Goal: Task Accomplishment & Management: Manage account settings

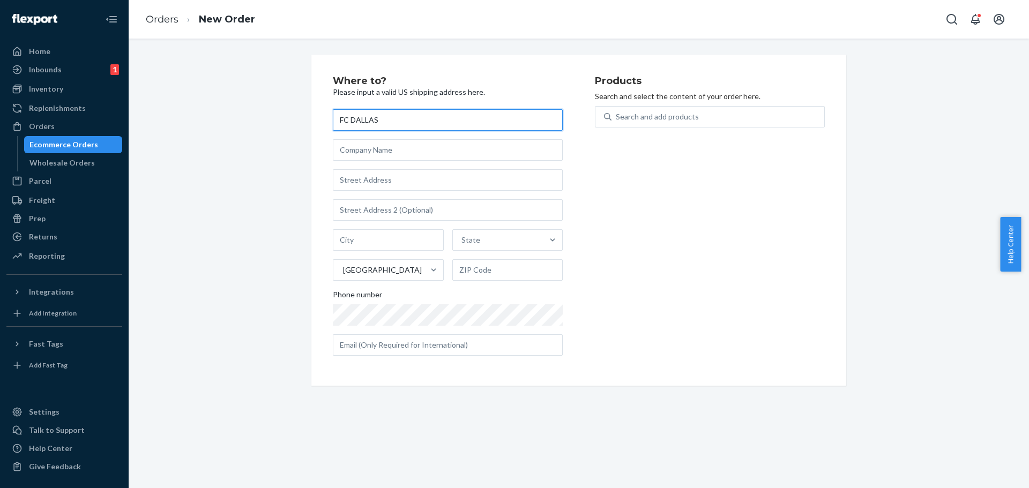
click at [396, 123] on input "FC DALLAS" at bounding box center [448, 119] width 230 height 21
paste input "TX # 839"
type input "FC DALLAS [GEOGRAPHIC_DATA] # 839"
click at [358, 151] on input "text" at bounding box center [448, 149] width 230 height 21
paste input "WNJP24"
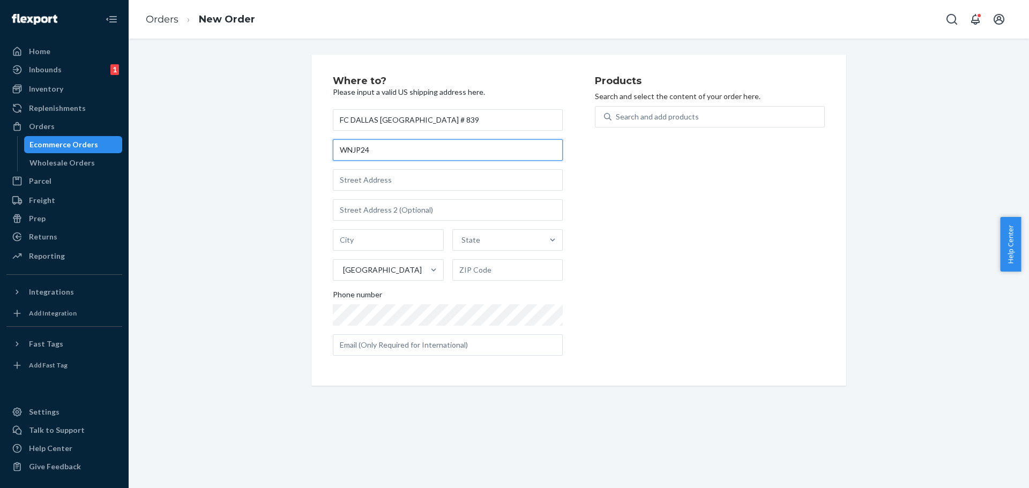
click at [335, 152] on input "WNJP24" at bounding box center [448, 149] width 230 height 21
type input "PO No. WNJP24"
click at [777, 210] on div "Products Search and select the content of your order here. Search and add produ…" at bounding box center [710, 220] width 230 height 288
click at [363, 181] on input "text" at bounding box center [448, 179] width 230 height 21
paste input "[STREET_ADDRESS]"
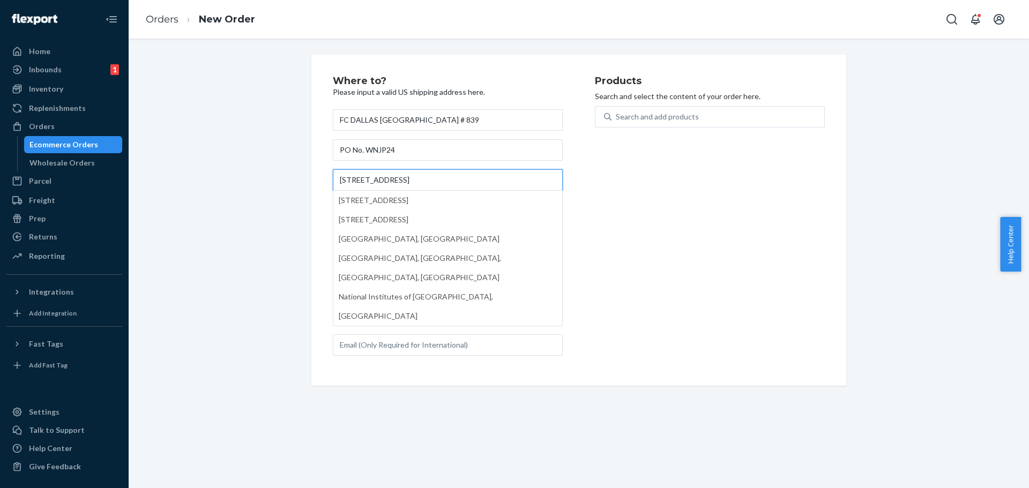
type input "[STREET_ADDRESS]"
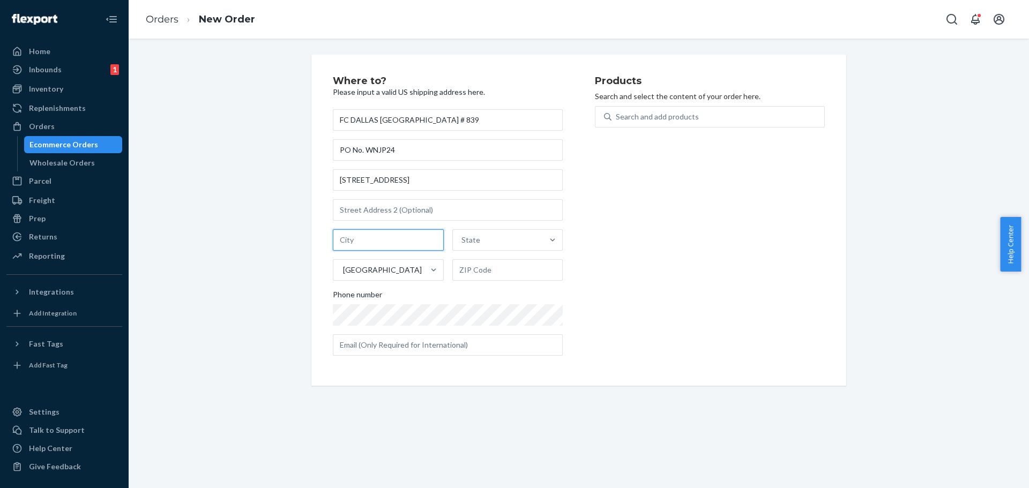
click at [365, 240] on input "text" at bounding box center [388, 239] width 111 height 21
paste input "COPPELL"
type input "COPPELL"
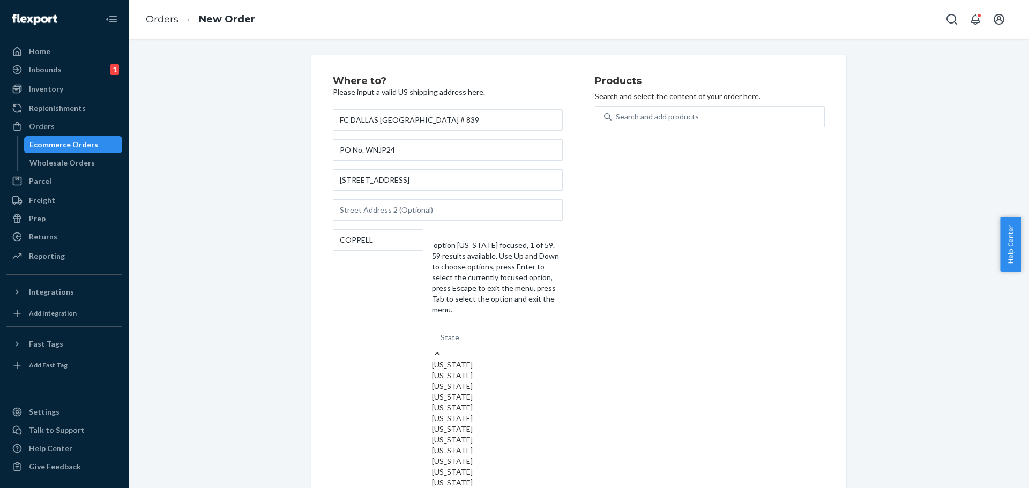
click at [487, 327] on div "State" at bounding box center [497, 337] width 131 height 21
click at [442, 332] on input "option [US_STATE] focused, 1 of 59. 59 results available. Use Up and Down to ch…" at bounding box center [441, 337] width 1 height 11
type input "tx"
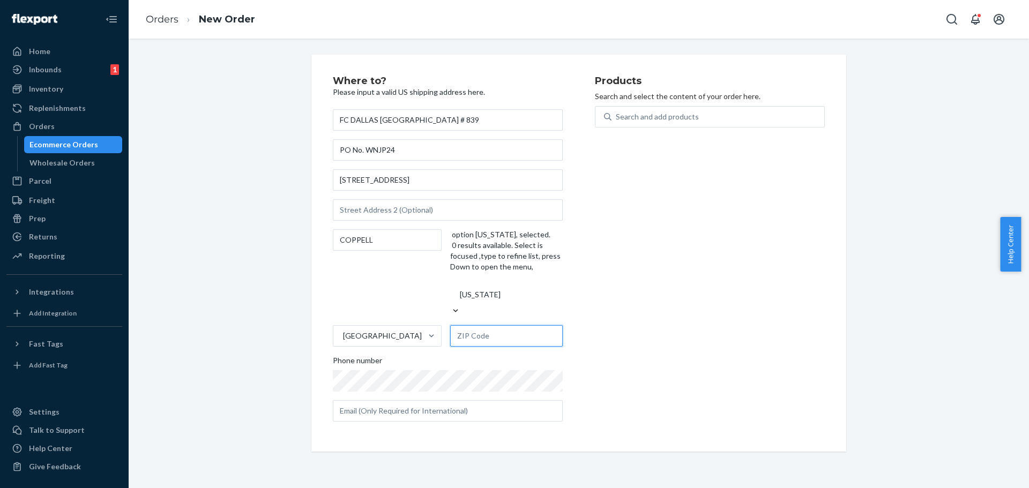
click at [486, 325] on input "text" at bounding box center [506, 335] width 113 height 21
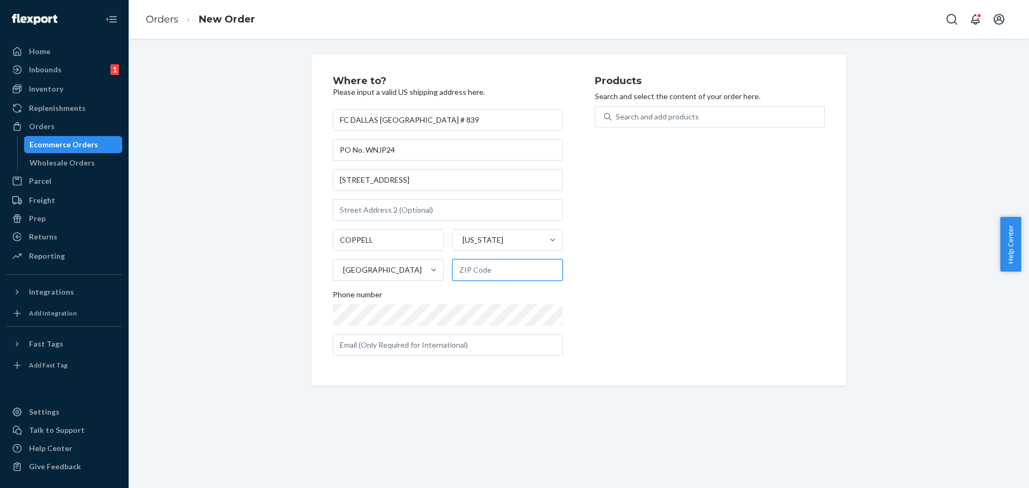
paste input "75019"
type input "75019"
click at [728, 252] on div "Products Search and select the content of your order here. Search and add produ…" at bounding box center [710, 220] width 230 height 288
click at [631, 113] on div "Search and add products" at bounding box center [657, 116] width 83 height 11
click at [617, 113] on input "Search and add products" at bounding box center [616, 116] width 1 height 11
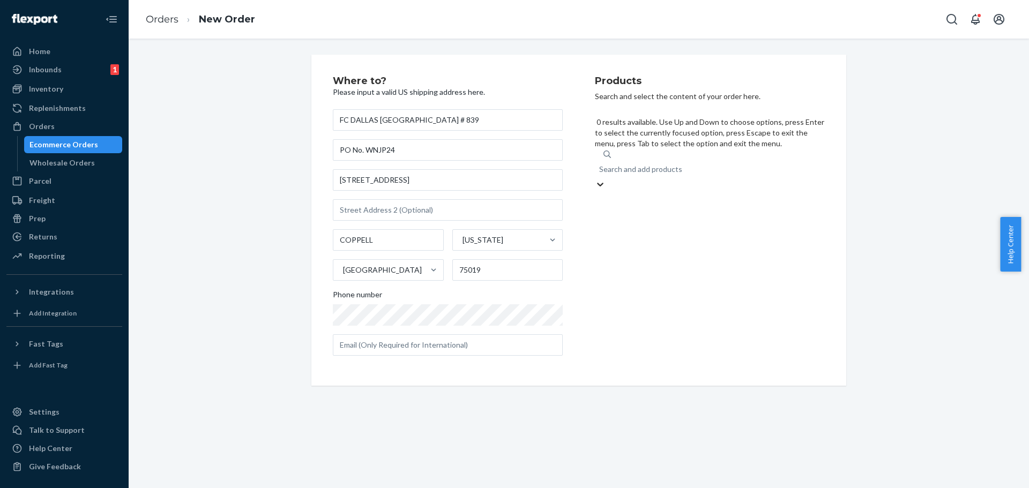
paste input "JWCDMBK"
type input "JWCDMBK"
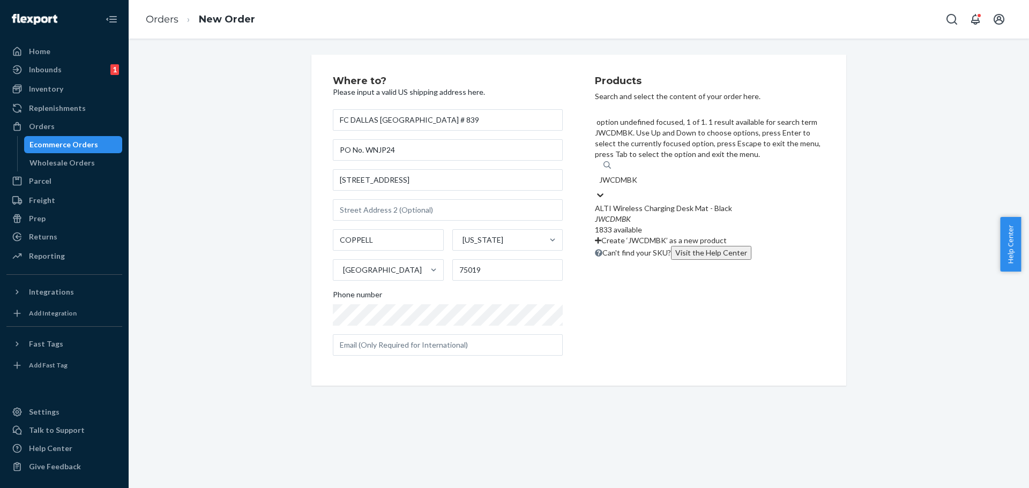
click at [627, 203] on div "ALTI Wireless Charging Desk Mat - Black" at bounding box center [710, 208] width 230 height 11
click at [627, 175] on input "JWCDMBK" at bounding box center [619, 180] width 40 height 11
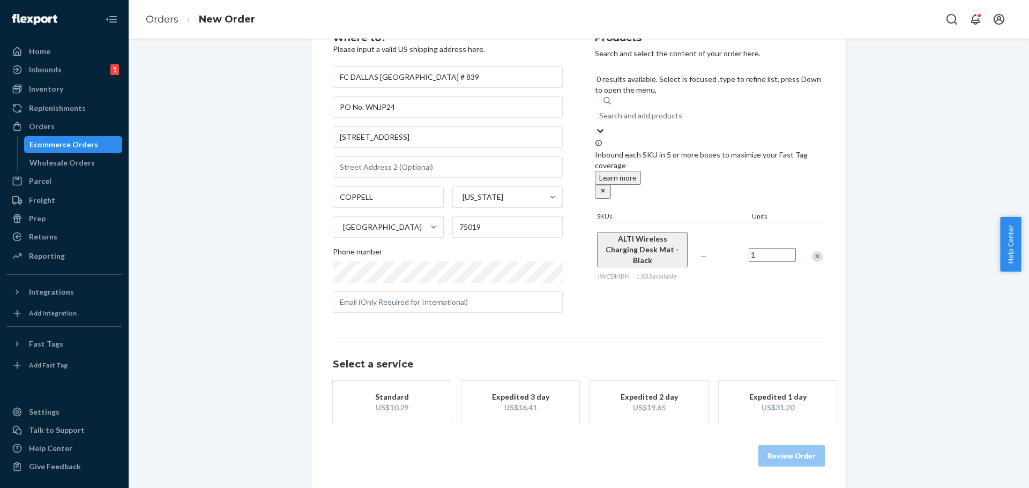
click at [354, 402] on div "button" at bounding box center [392, 402] width 86 height 0
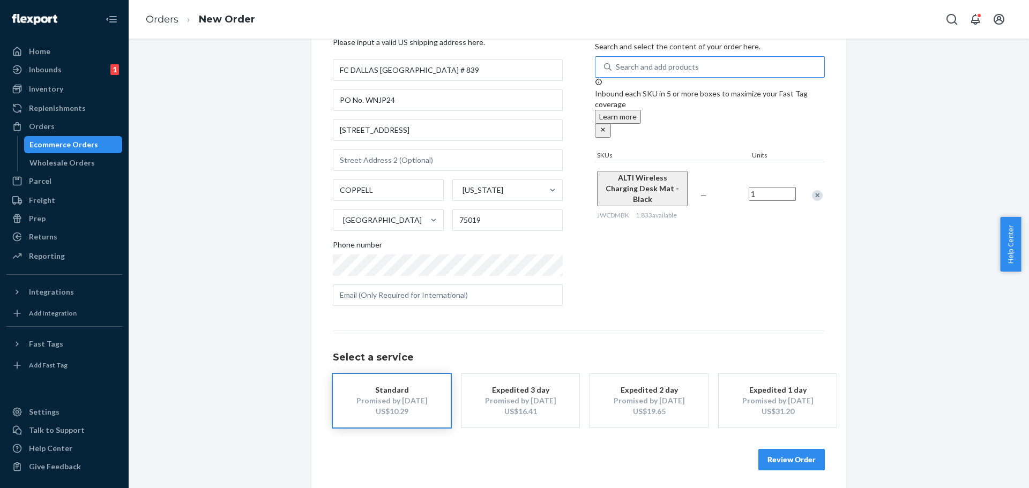
scroll to position [54, 0]
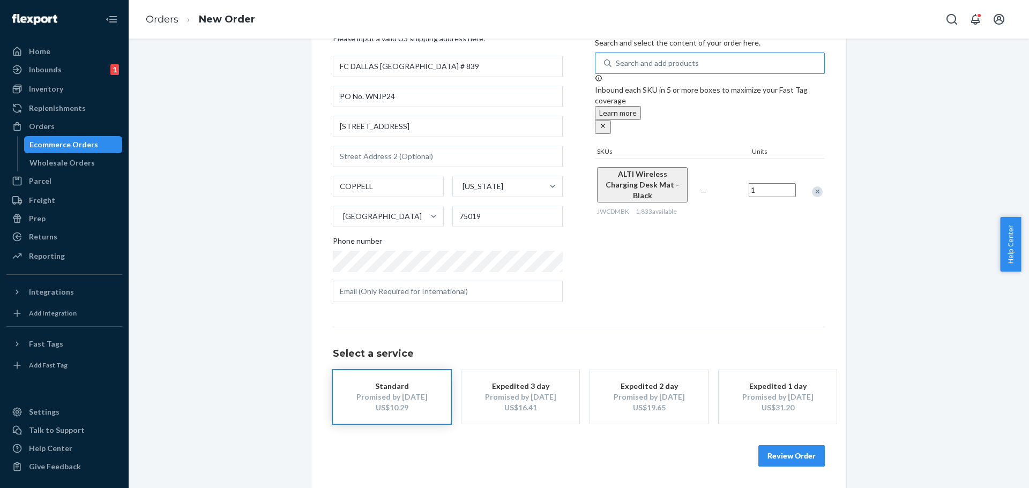
click at [795, 456] on button "Review Order" at bounding box center [791, 455] width 66 height 21
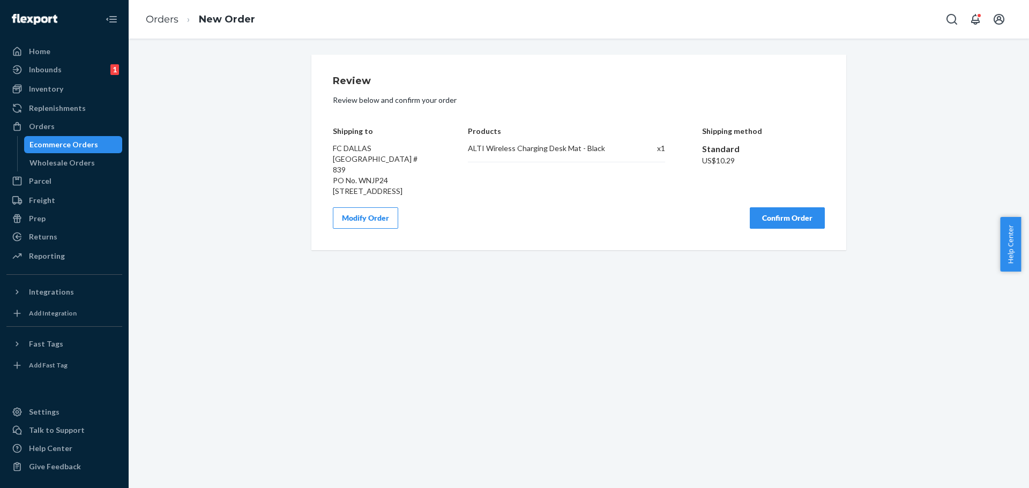
click at [794, 219] on button "Confirm Order" at bounding box center [787, 217] width 75 height 21
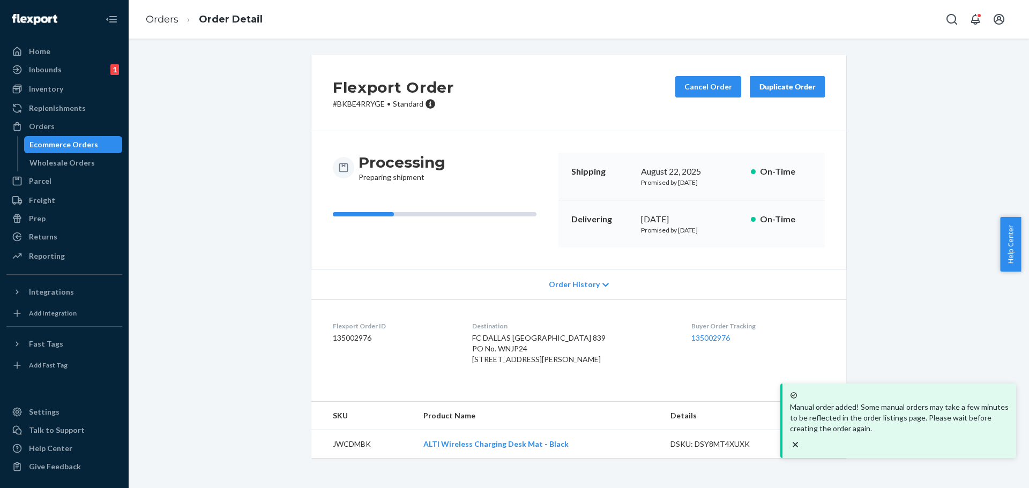
drag, startPoint x: 65, startPoint y: 146, endPoint x: 141, endPoint y: 151, distance: 76.3
click at [65, 146] on div "Ecommerce Orders" at bounding box center [63, 144] width 69 height 11
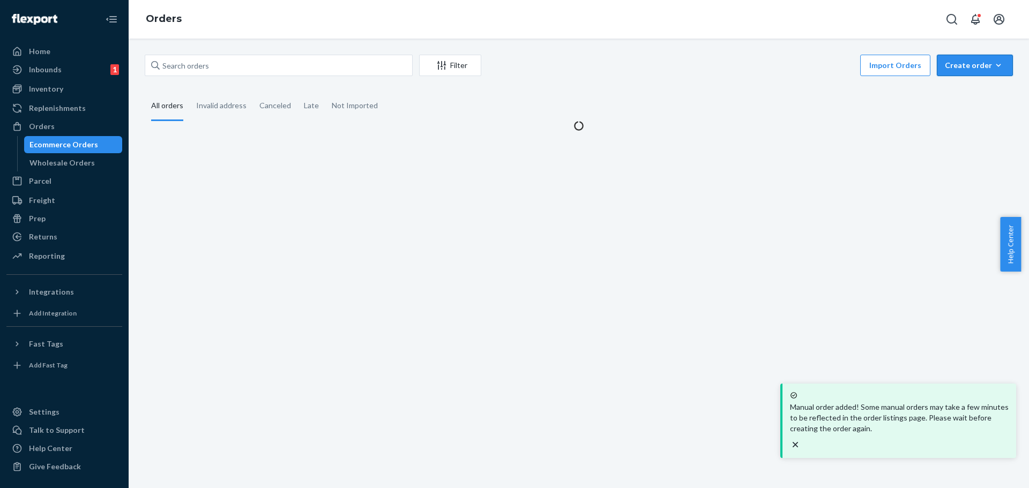
click at [975, 69] on div "Create order" at bounding box center [975, 65] width 60 height 11
click at [962, 91] on span "Ecommerce order" at bounding box center [981, 91] width 66 height 8
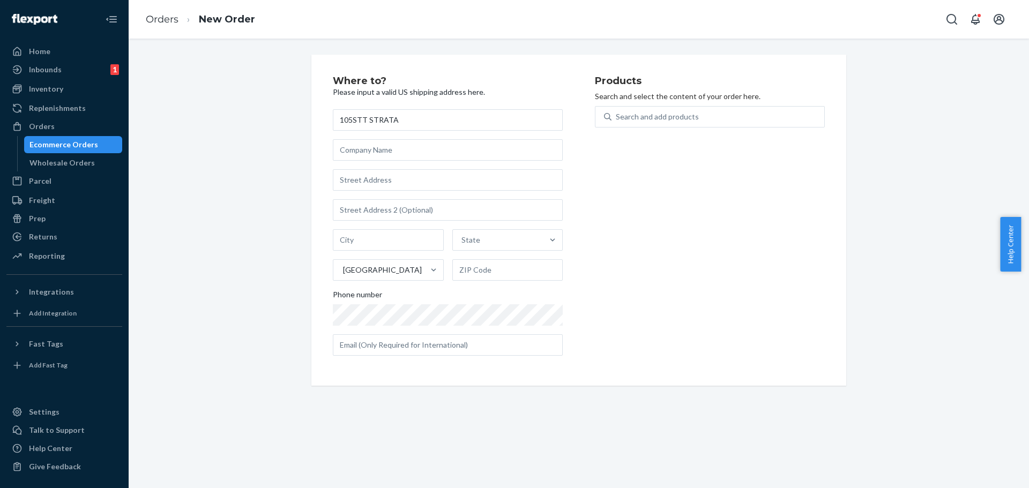
type input "105STT STRATA"
click at [350, 181] on input "text" at bounding box center [448, 179] width 230 height 21
paste input "[STREET_ADDRESS]"
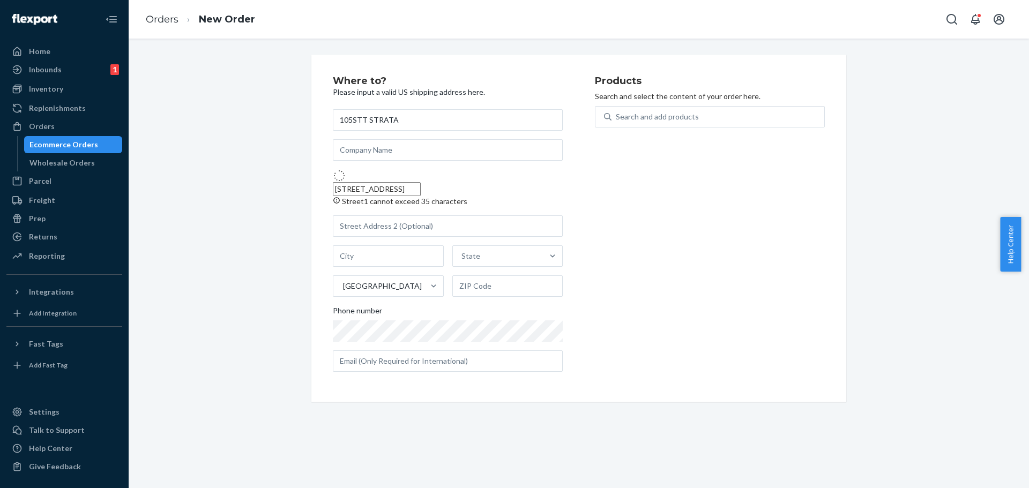
type input "[STREET_ADDRESS]"
type input "[GEOGRAPHIC_DATA]"
type input "80239"
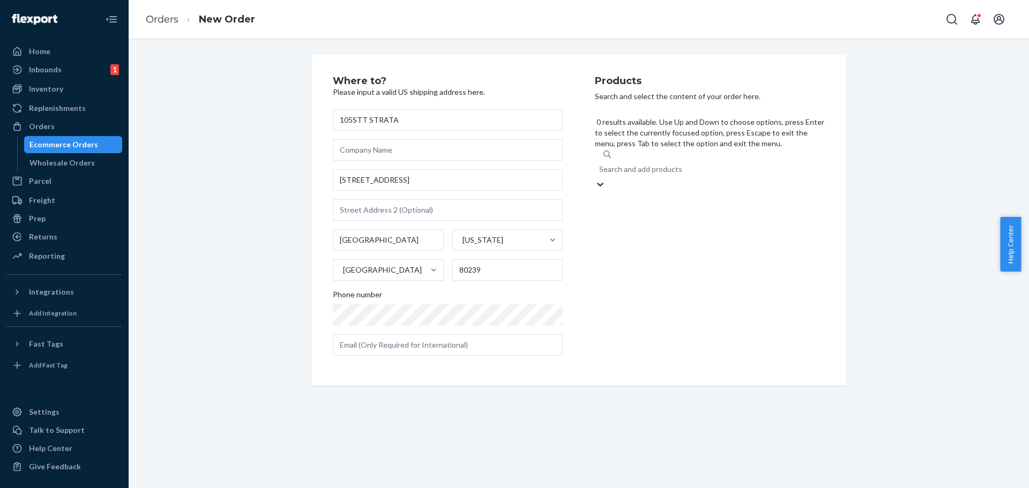
click at [630, 160] on div "Search and add products" at bounding box center [710, 169] width 230 height 19
click at [600, 164] on input "0 results available. Use Up and Down to choose options, press Enter to select t…" at bounding box center [599, 169] width 1 height 11
paste input "JWCDMBK"
type input "JWCDMBK"
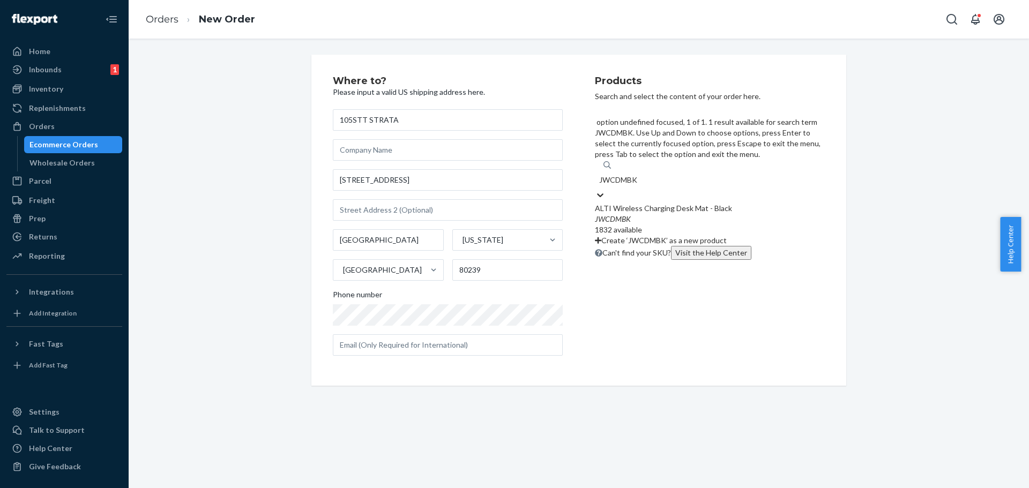
click at [636, 203] on div "ALTI Wireless Charging Desk Mat - Black" at bounding box center [710, 208] width 230 height 11
click at [636, 175] on input "JWCDMBK" at bounding box center [619, 180] width 40 height 11
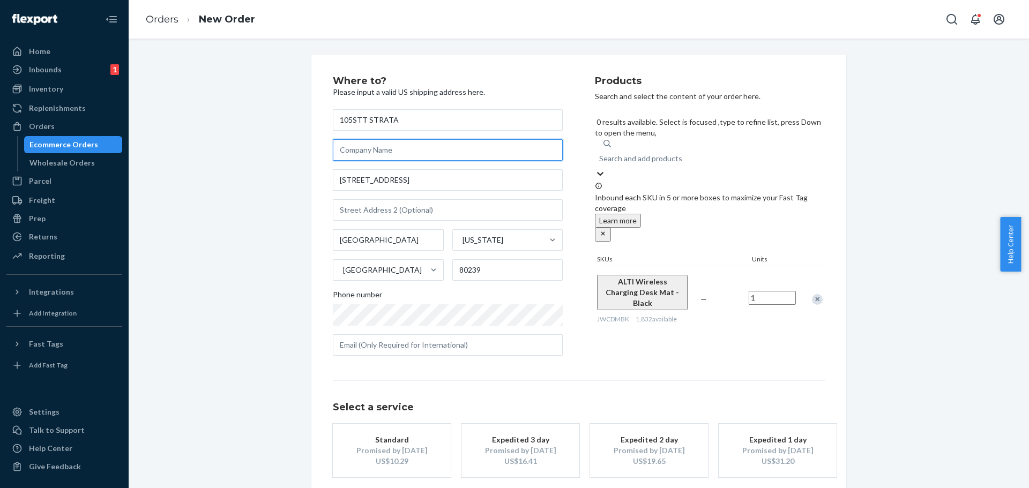
click at [385, 154] on input "text" at bounding box center [448, 149] width 230 height 21
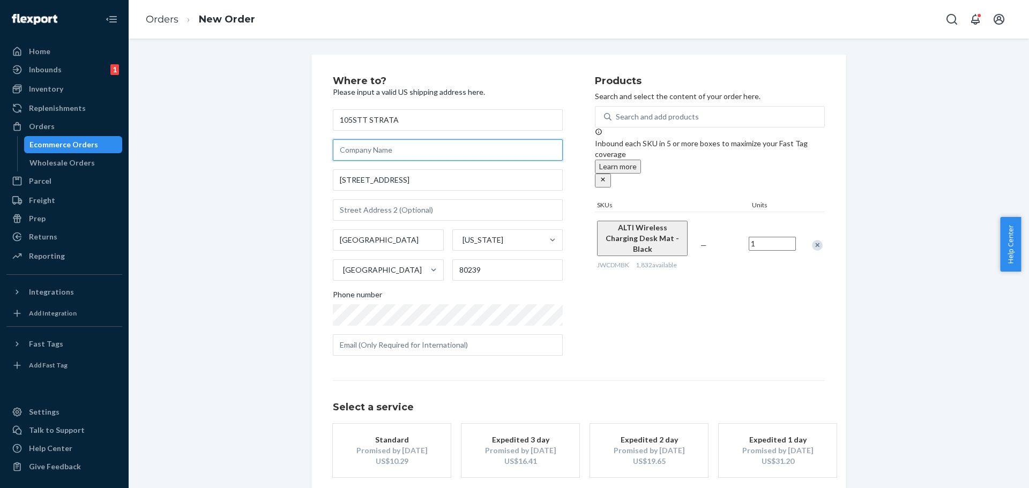
paste input "WNJV86"
click at [335, 147] on input "WNJV86" at bounding box center [448, 149] width 230 height 21
type input "PO No. WNJV86"
click at [807, 303] on div "Products Search and select the content of your order here. Search and add produ…" at bounding box center [710, 220] width 230 height 288
click at [410, 448] on div "Promised by [DATE]" at bounding box center [392, 450] width 86 height 11
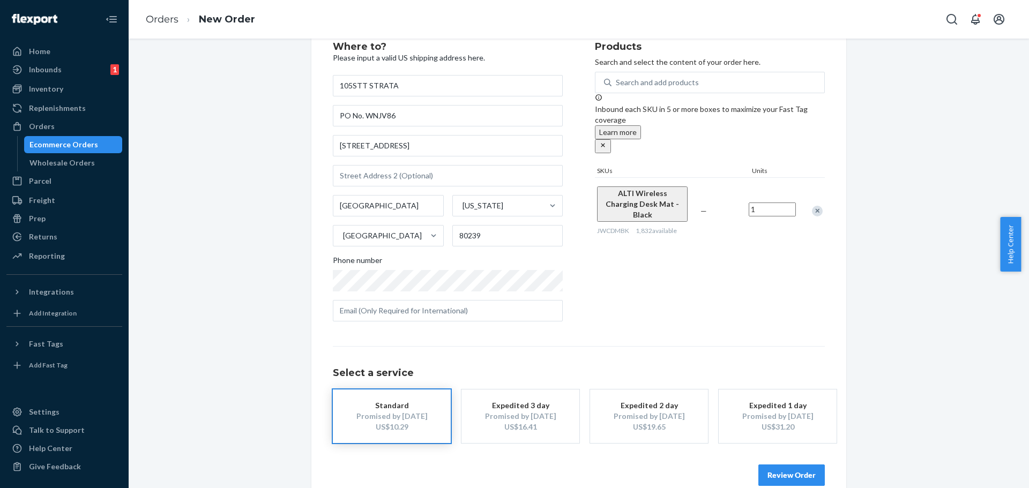
scroll to position [54, 0]
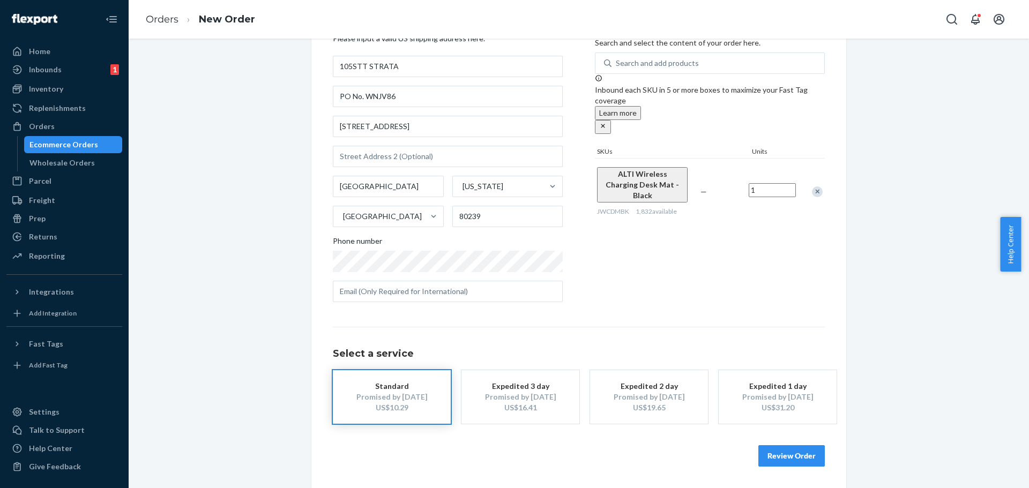
click at [781, 453] on button "Review Order" at bounding box center [791, 455] width 66 height 21
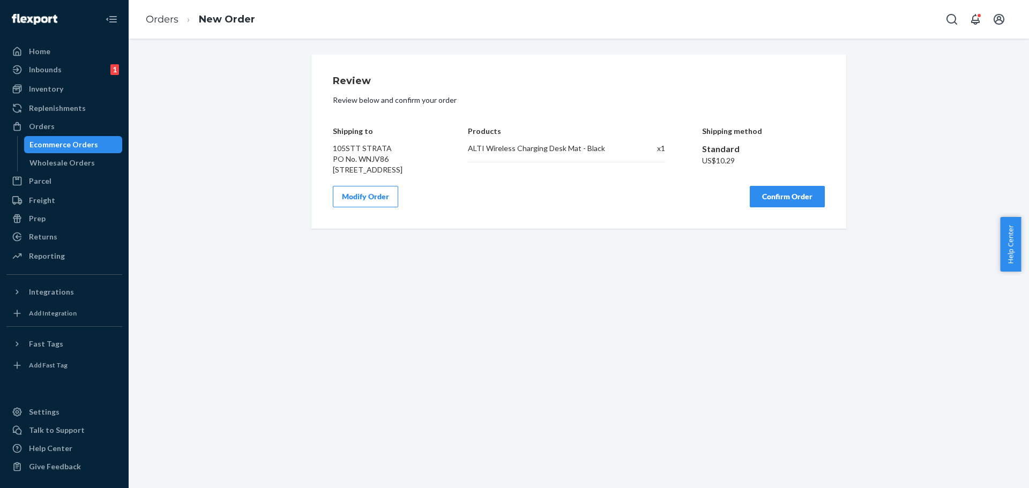
scroll to position [0, 0]
click at [797, 207] on button "Confirm Order" at bounding box center [787, 196] width 75 height 21
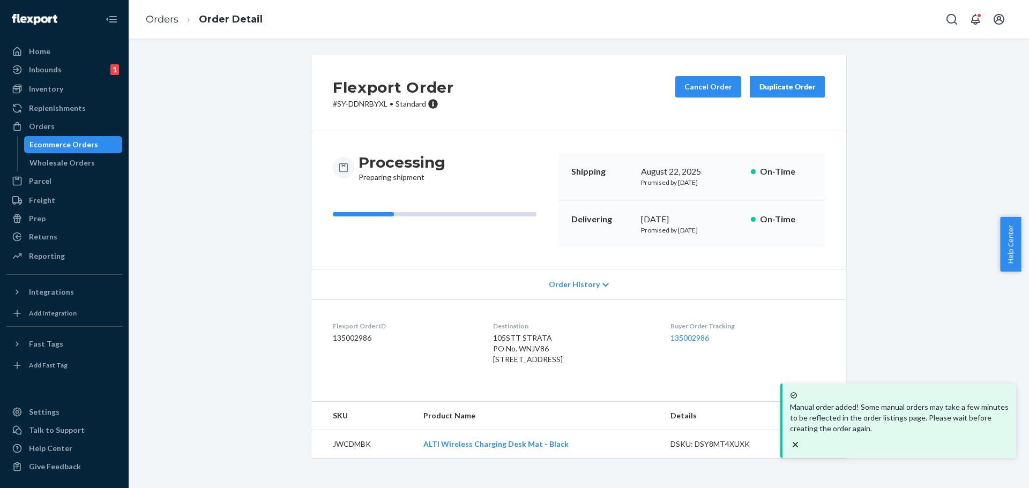
click at [84, 141] on div "Ecommerce Orders" at bounding box center [63, 144] width 69 height 11
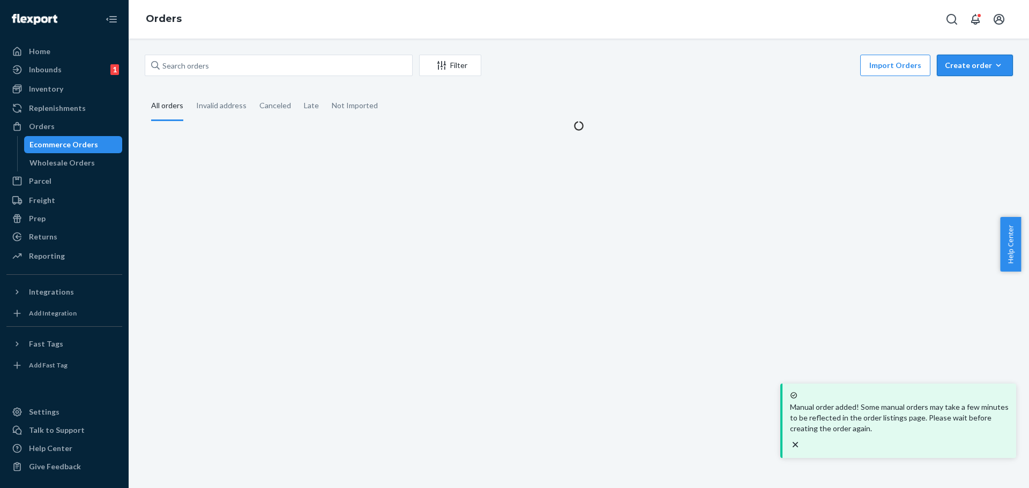
click at [953, 68] on div "Create order" at bounding box center [975, 65] width 60 height 11
click at [953, 87] on span "Ecommerce order" at bounding box center [981, 91] width 66 height 8
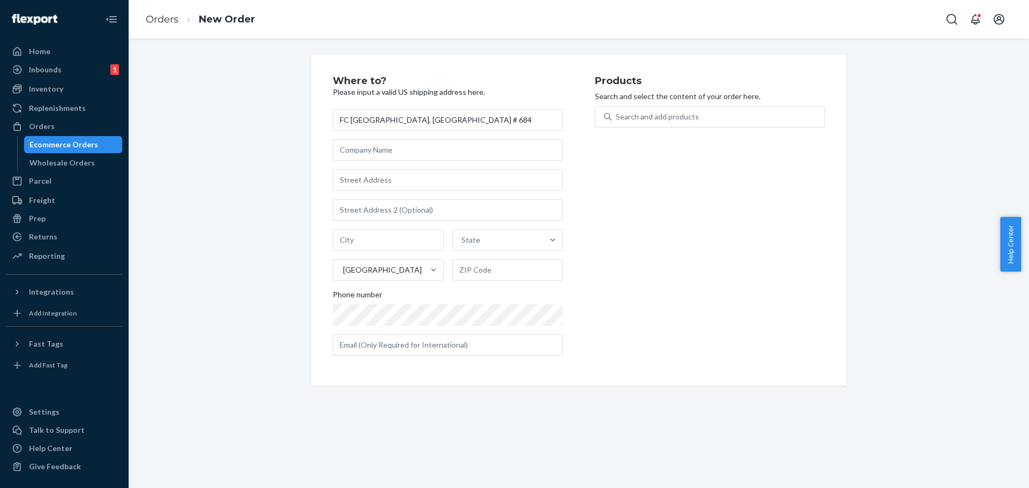
type input "FC [GEOGRAPHIC_DATA], [GEOGRAPHIC_DATA] # 684"
click at [361, 180] on input "text" at bounding box center [448, 179] width 230 height 21
paste input "Staples FC# 684, [STREET_ADDRESS]"
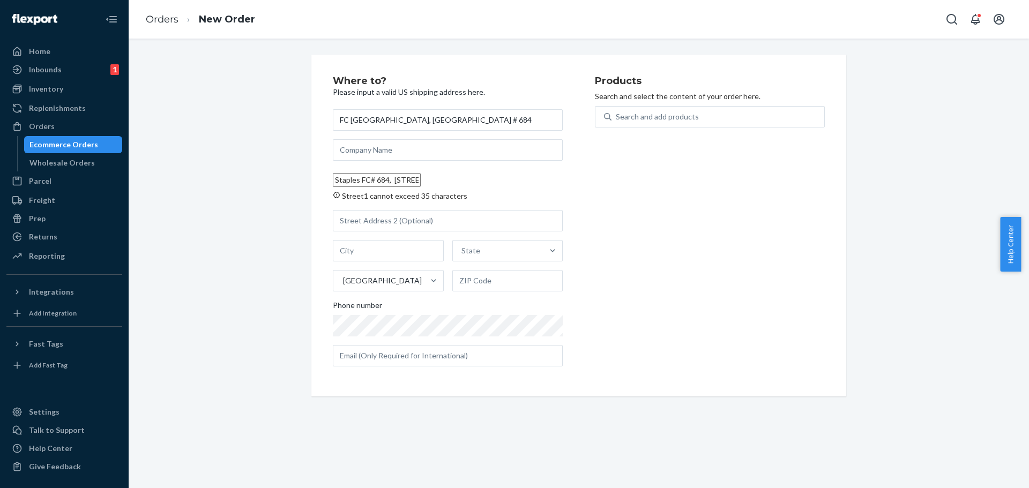
drag, startPoint x: 395, startPoint y: 180, endPoint x: 308, endPoint y: 169, distance: 87.9
click at [311, 169] on div "Where to? Please input a valid US shipping address here. FC LONDON, [GEOGRAPHIC…" at bounding box center [578, 226] width 535 height 342
type input "[STREET_ADDRESS]"
type input "[GEOGRAPHIC_DATA]"
type input "43140"
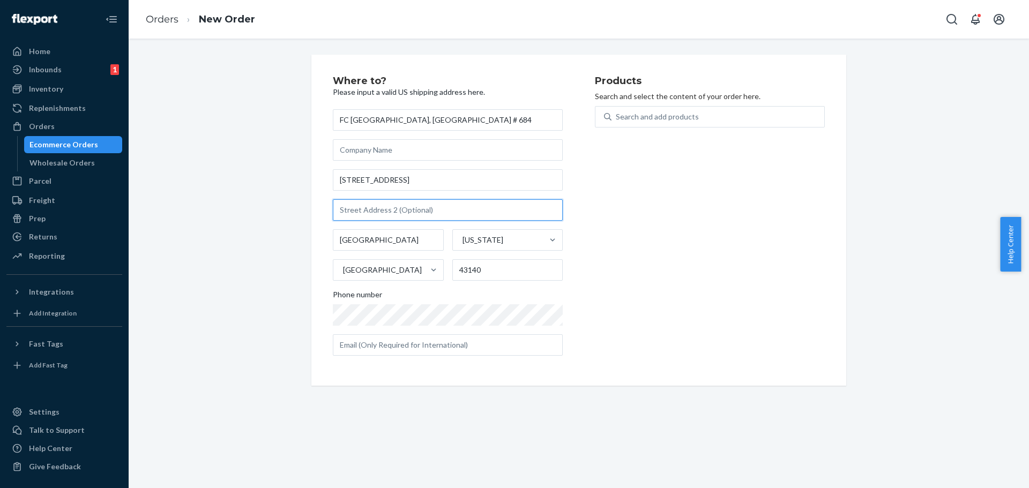
click at [357, 216] on input "text" at bounding box center [448, 209] width 230 height 21
paste input "Staples FC# 684,"
type input "Staples FC# 684"
click at [684, 254] on div "Products Search and select the content of your order here. Search and add produ…" at bounding box center [710, 220] width 230 height 288
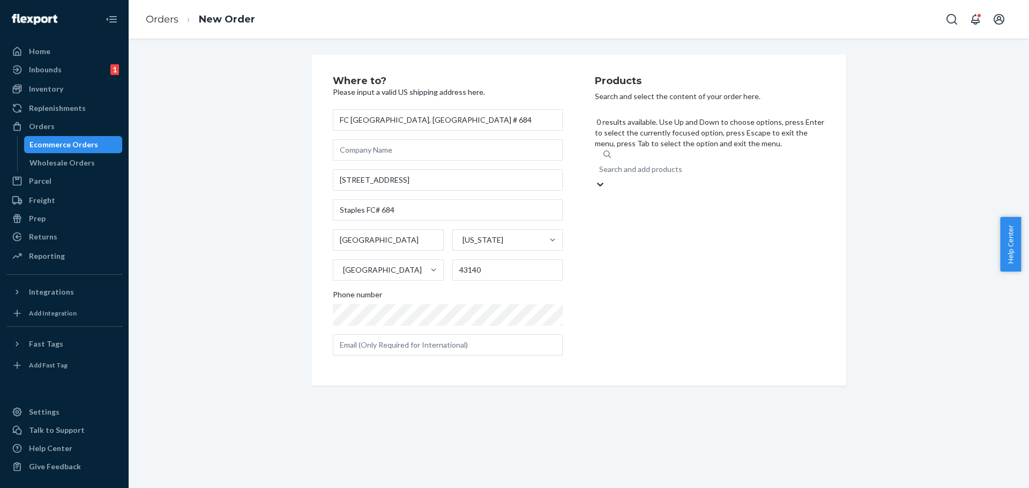
click at [641, 160] on div "Search and add products" at bounding box center [710, 169] width 230 height 19
click at [600, 164] on input "0 results available. Use Up and Down to choose options, press Enter to select t…" at bounding box center [599, 169] width 1 height 11
paste input "JWCDMBK"
type input "JWCDMBK"
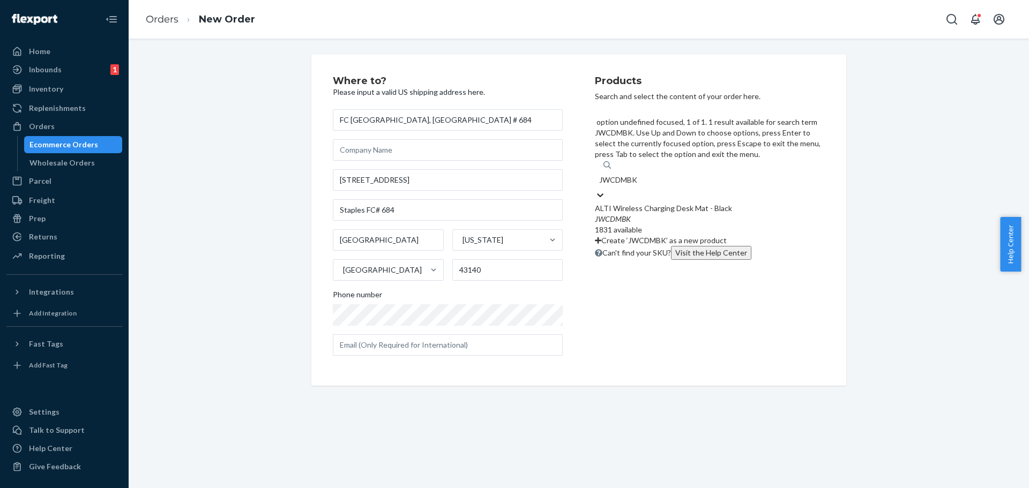
click at [633, 203] on div "ALTI Wireless Charging Desk Mat - Black" at bounding box center [710, 208] width 230 height 11
click at [633, 175] on input "JWCDMBK" at bounding box center [619, 180] width 40 height 11
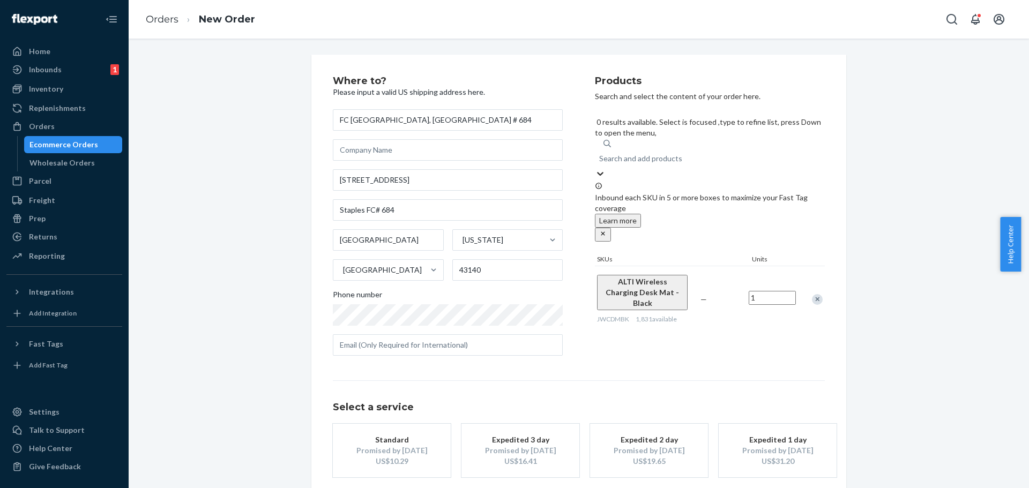
scroll to position [54, 0]
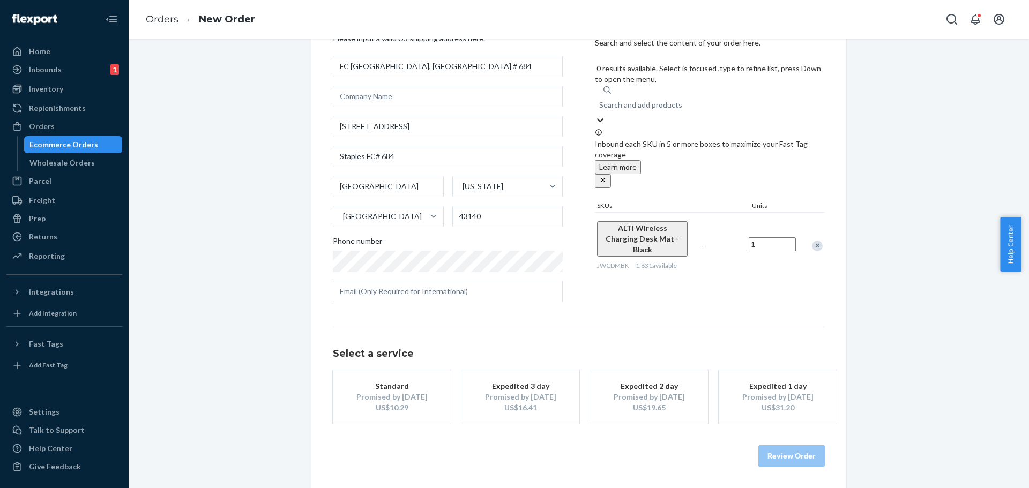
click at [380, 395] on div "Promised by [DATE]" at bounding box center [392, 397] width 86 height 11
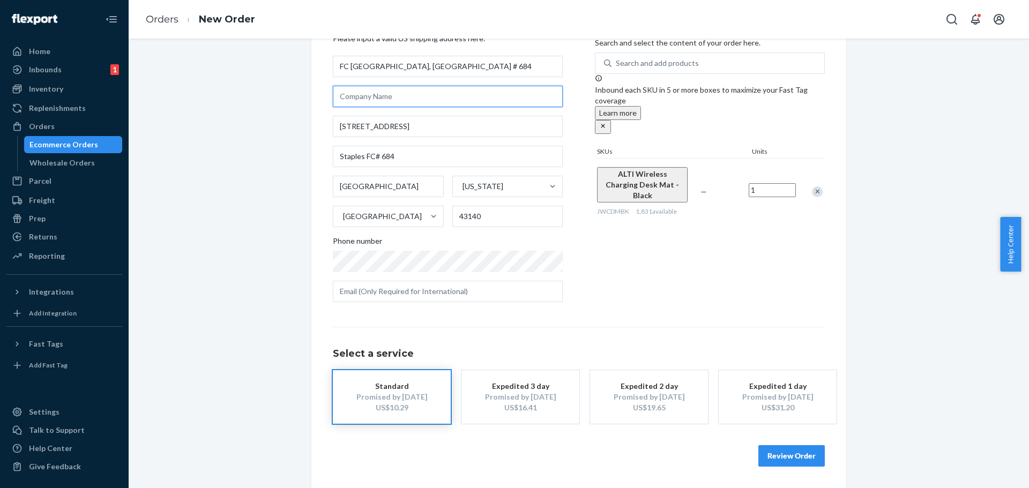
click at [350, 97] on input "text" at bounding box center [448, 96] width 230 height 21
paste input "WNKX64"
type input "PO No. WNKX64"
click at [765, 252] on div "Products Search and select the content of your order here. Search and add produ…" at bounding box center [710, 167] width 230 height 288
click at [809, 457] on button "Review Order" at bounding box center [791, 455] width 66 height 21
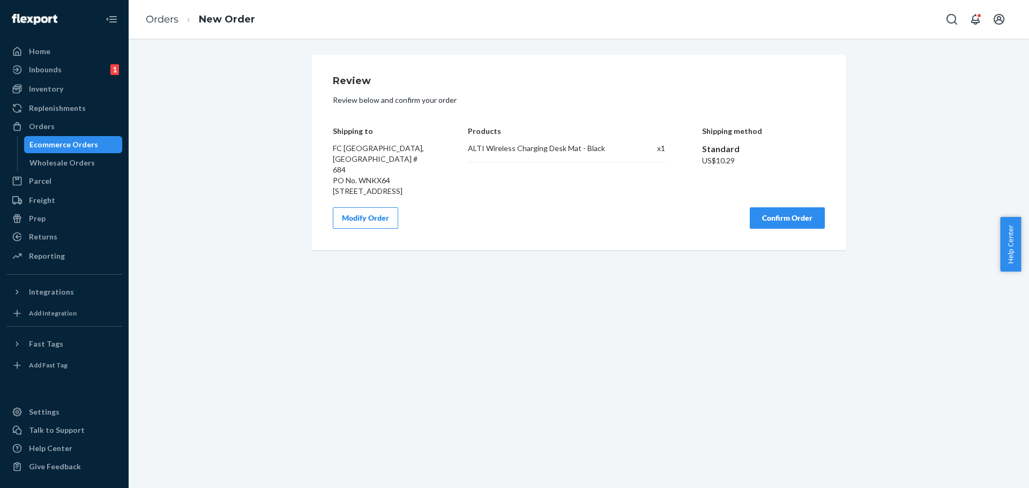
scroll to position [0, 0]
click at [787, 218] on button "Confirm Order" at bounding box center [787, 217] width 75 height 21
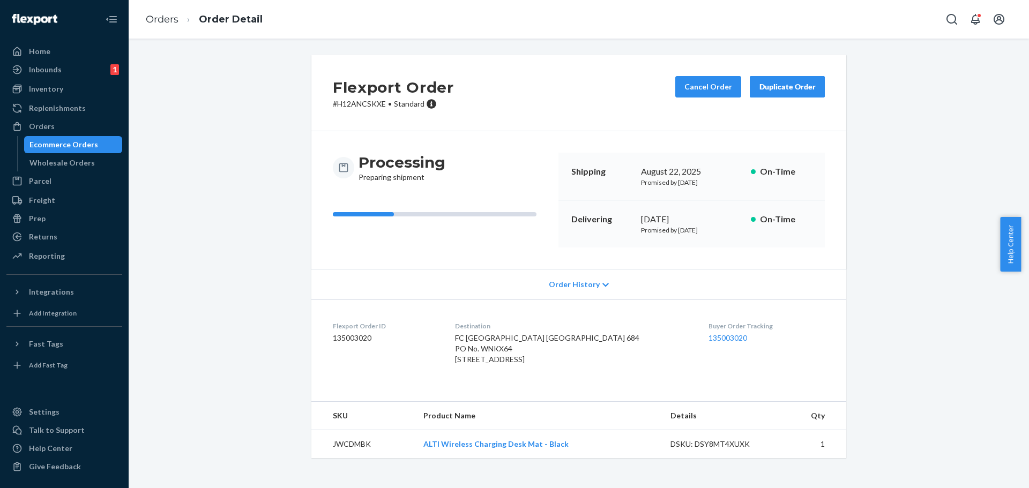
scroll to position [15, 0]
drag, startPoint x: 80, startPoint y: 136, endPoint x: 108, endPoint y: 136, distance: 27.9
click at [80, 136] on link "Ecommerce Orders" at bounding box center [73, 144] width 99 height 17
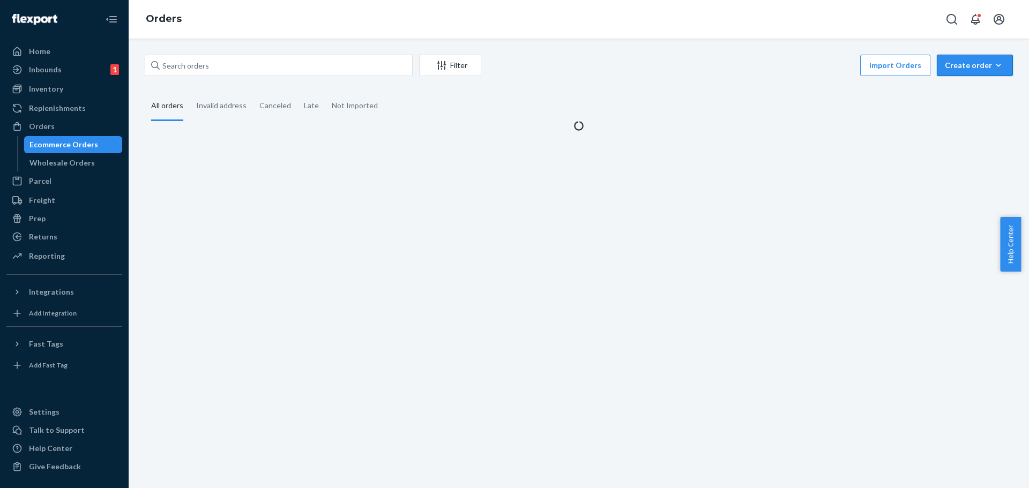
click at [949, 61] on div "Create order" at bounding box center [975, 65] width 60 height 11
click at [965, 93] on span "Ecommerce order" at bounding box center [981, 91] width 66 height 8
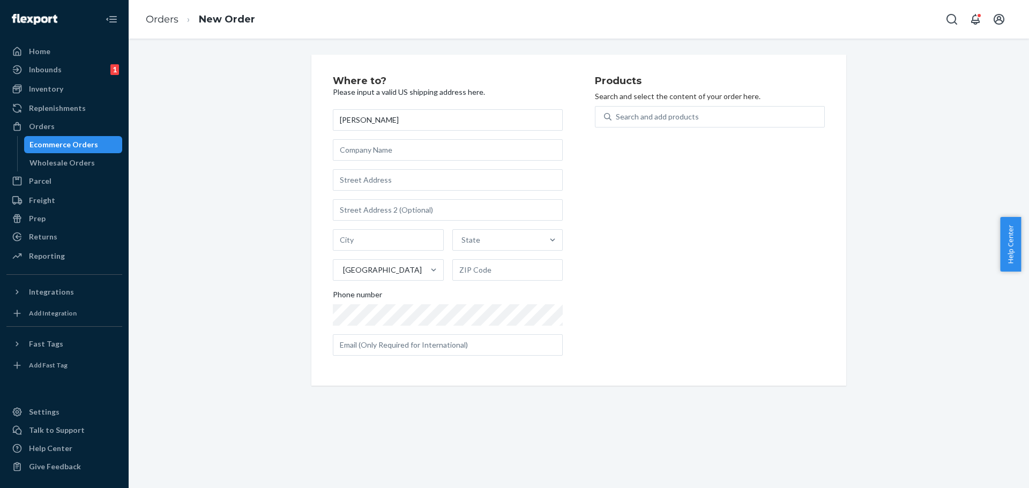
type input "[PERSON_NAME]"
click at [367, 177] on input "text" at bounding box center [448, 179] width 230 height 21
paste input "[STREET_ADDRESS]"
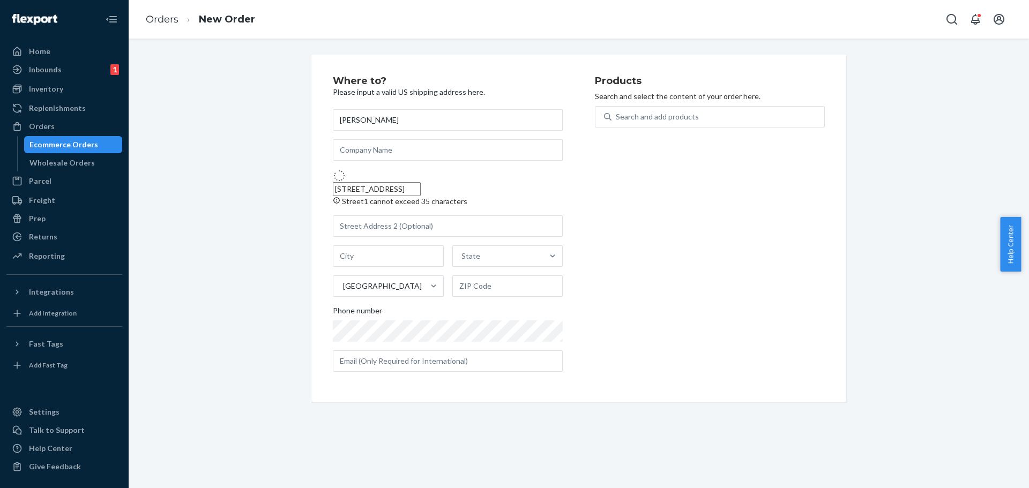
type input "[STREET_ADDRESS]"
type input "[PERSON_NAME]"
type input "88240"
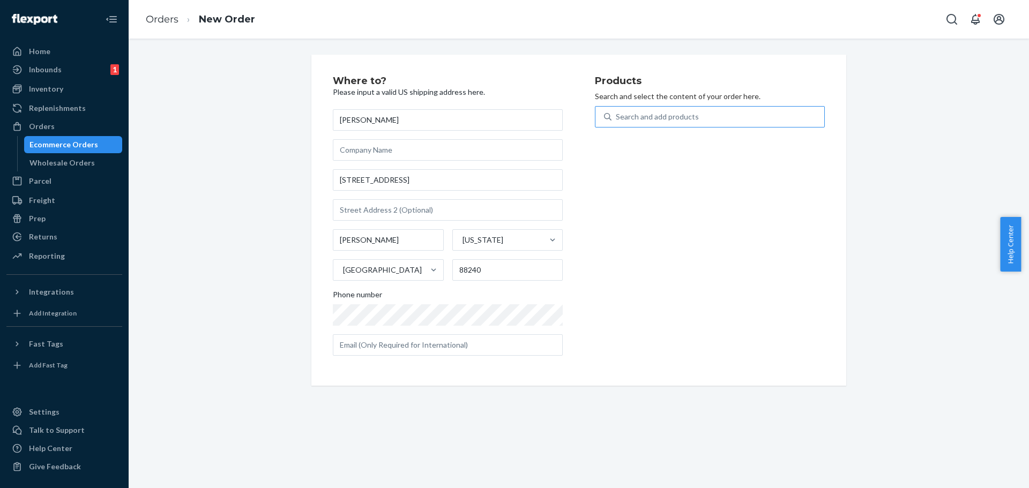
click at [675, 114] on div "Search and add products" at bounding box center [657, 116] width 83 height 11
click at [617, 114] on input "Search and add products" at bounding box center [616, 116] width 1 height 11
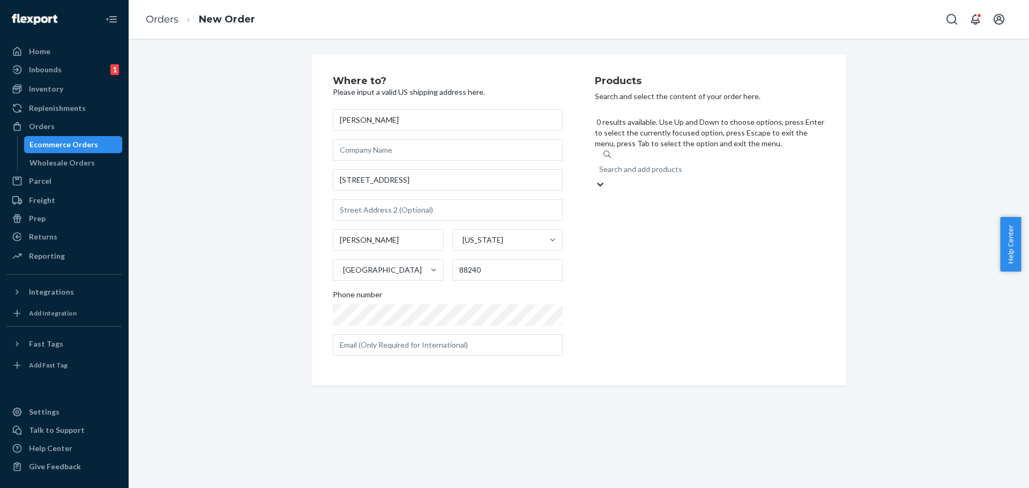
paste input "J20WCCBL"
type input "J20WCCBL"
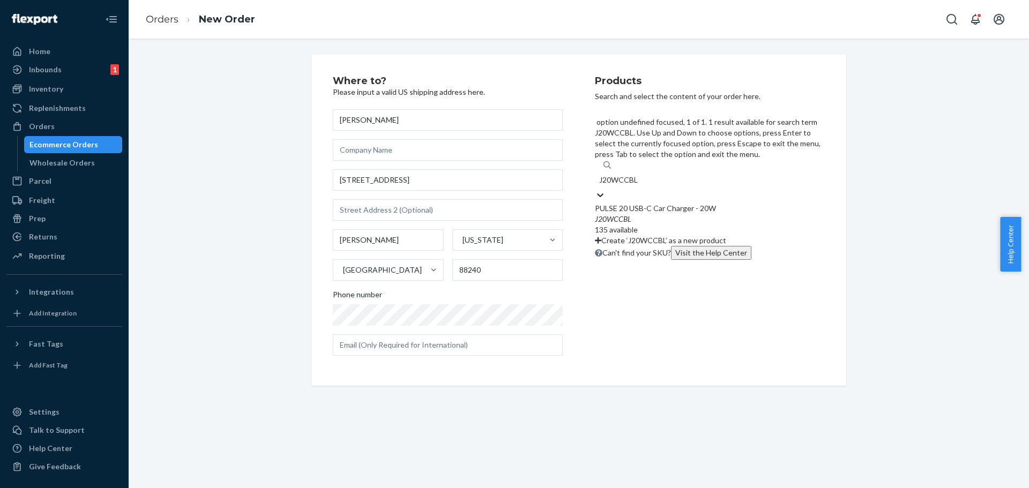
click at [639, 203] on div "PULSE 20 USB-C Car Charger - 20W" at bounding box center [710, 208] width 230 height 11
click at [639, 175] on input "J20WCCBL" at bounding box center [619, 180] width 40 height 11
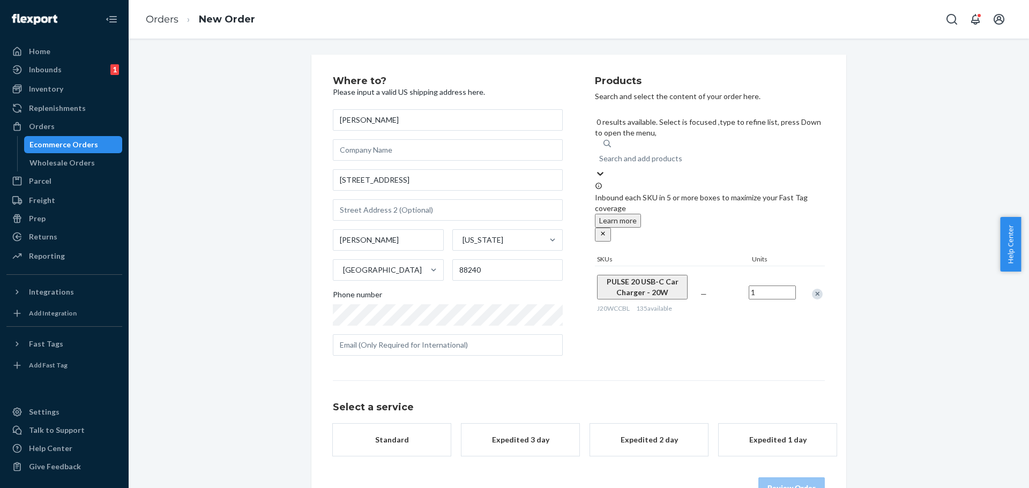
click at [767, 286] on input "1" at bounding box center [772, 293] width 47 height 14
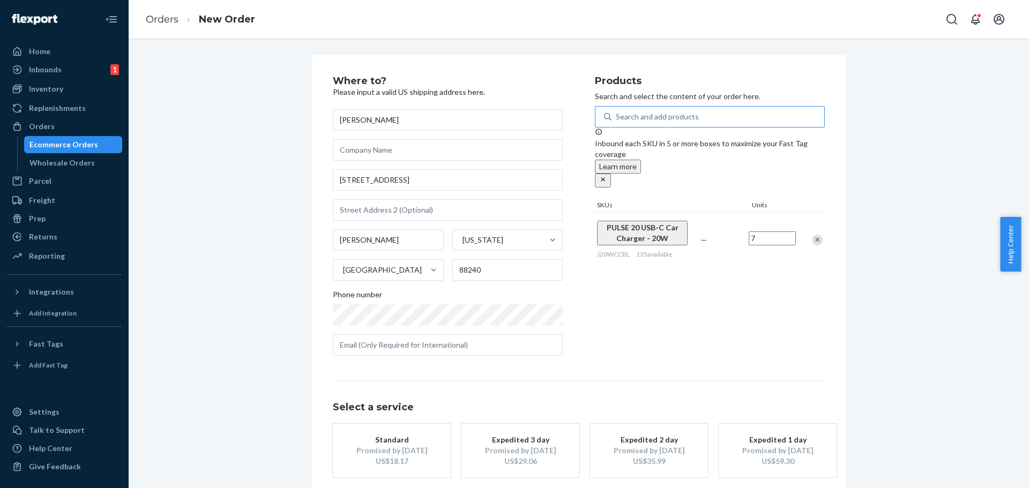
type input "7"
click at [341, 154] on input "text" at bounding box center [448, 149] width 230 height 21
paste input "WNLX39"
type input "PO No. WNLX39"
click at [378, 456] on div "US$18.17" at bounding box center [392, 461] width 86 height 11
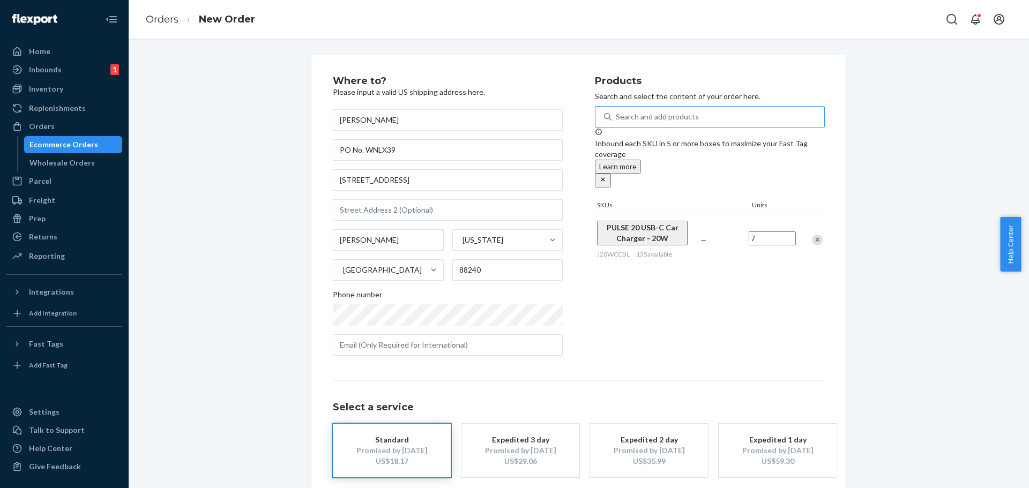
scroll to position [54, 0]
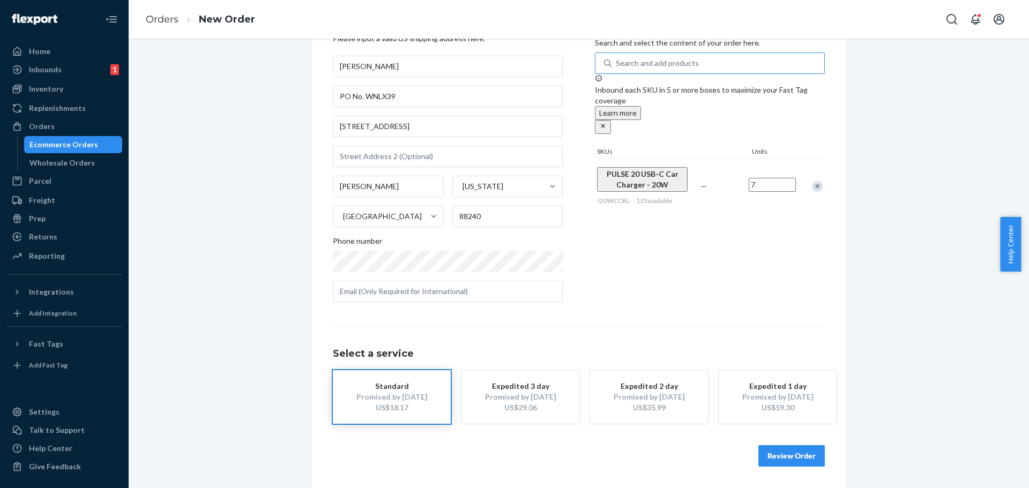
click at [797, 462] on button "Review Order" at bounding box center [791, 455] width 66 height 21
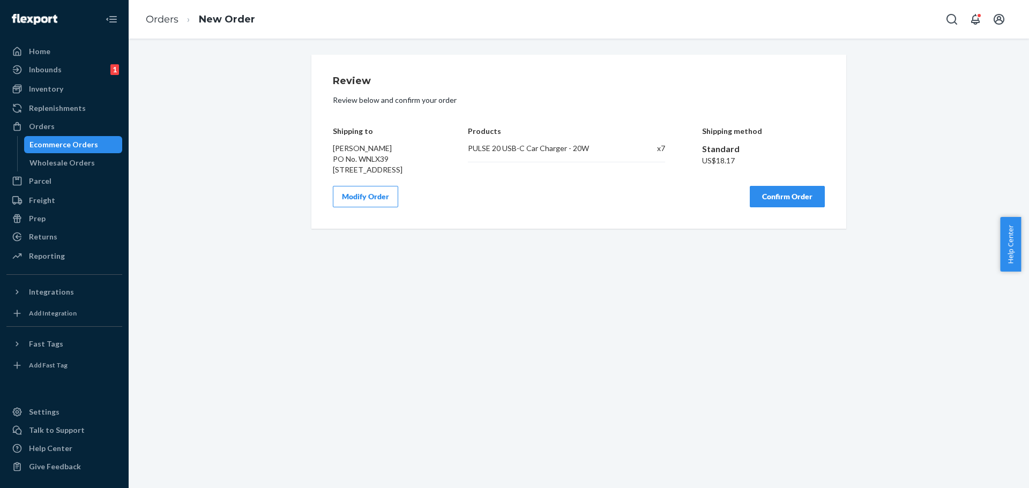
scroll to position [0, 0]
click at [794, 207] on button "Confirm Order" at bounding box center [787, 196] width 75 height 21
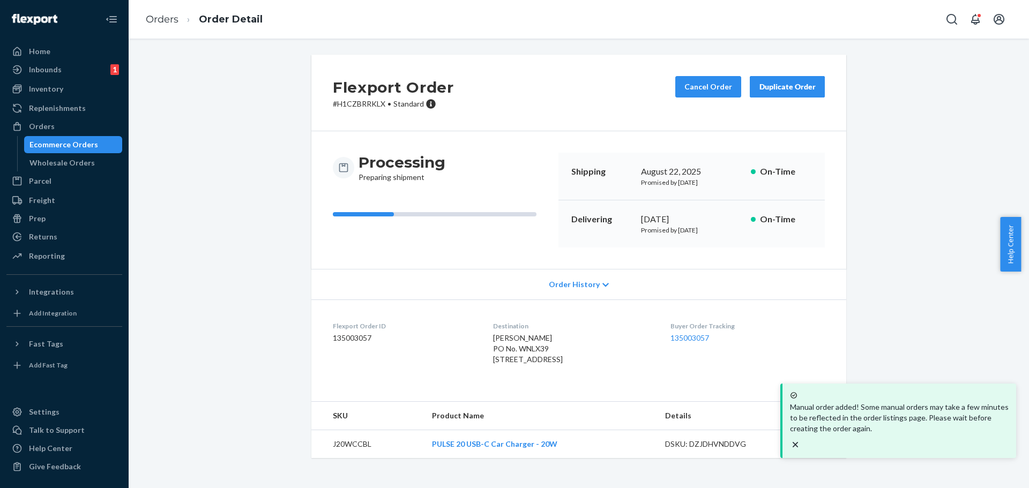
drag, startPoint x: 84, startPoint y: 143, endPoint x: 194, endPoint y: 144, distance: 109.9
click at [84, 143] on div "Ecommerce Orders" at bounding box center [63, 144] width 69 height 11
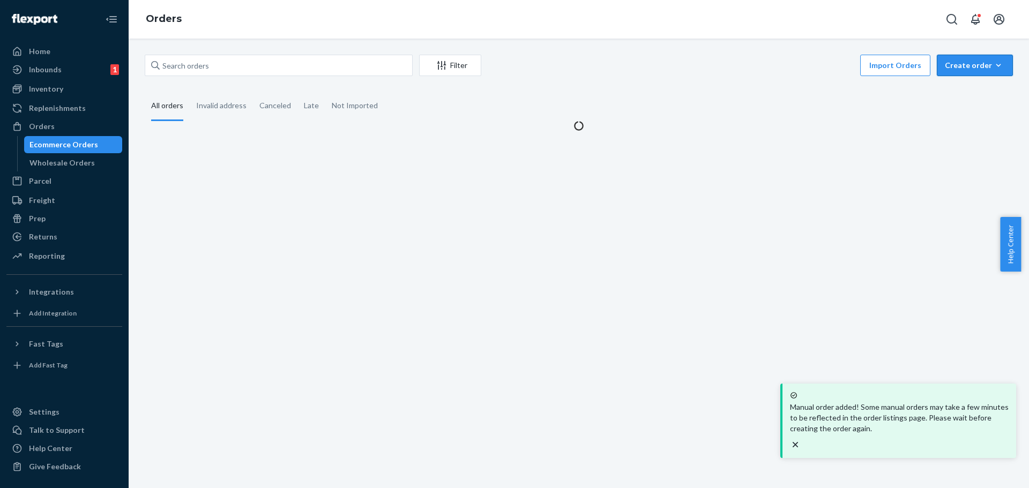
click at [957, 66] on div "Create order" at bounding box center [975, 65] width 60 height 11
click at [954, 87] on span "Ecommerce order" at bounding box center [981, 91] width 66 height 8
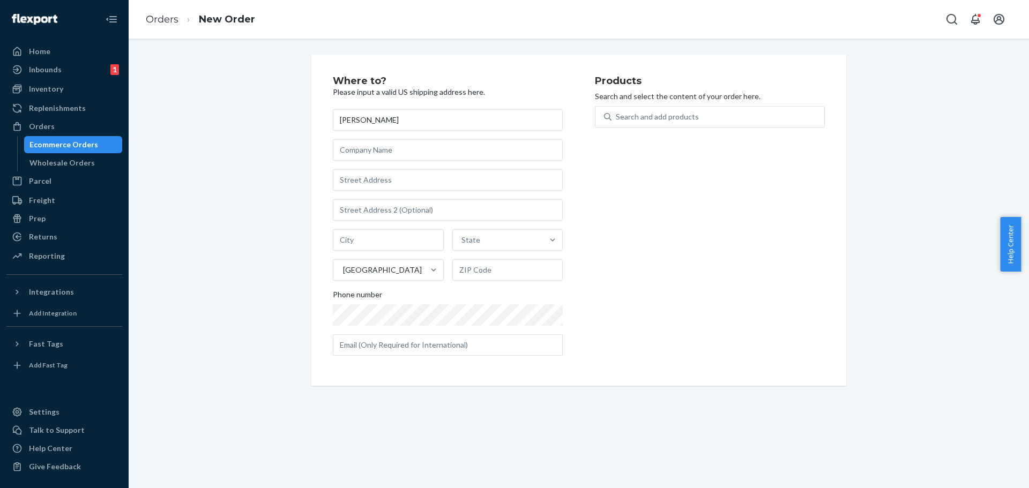
type input "[PERSON_NAME]"
click at [365, 178] on input "text" at bounding box center [448, 179] width 230 height 21
paste input "[STREET_ADDRESS]"
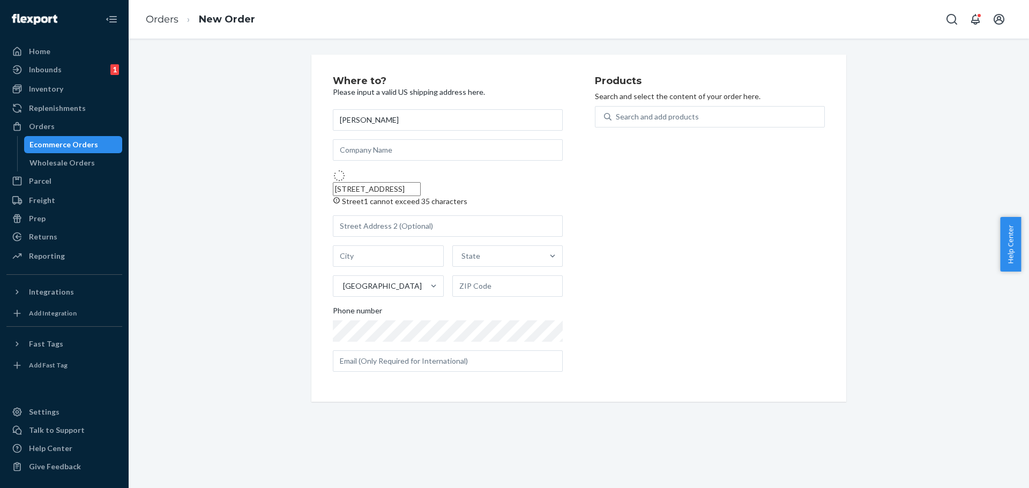
type input "[STREET_ADDRESS]"
type input "[GEOGRAPHIC_DATA]"
type input "33309"
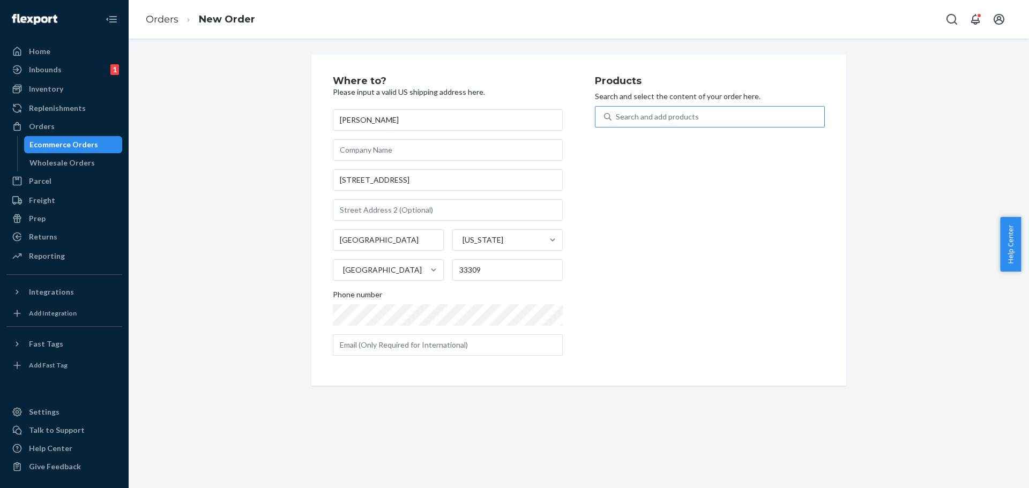
click at [654, 112] on div "Search and add products" at bounding box center [657, 116] width 83 height 11
click at [617, 112] on input "Search and add products" at bounding box center [616, 116] width 1 height 11
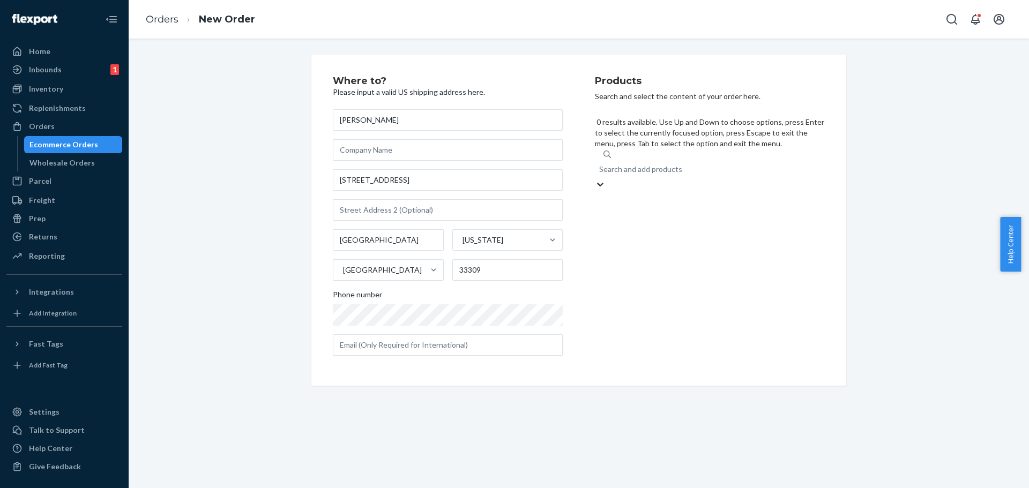
paste input "JMMRBL"
type input "JMMRBL"
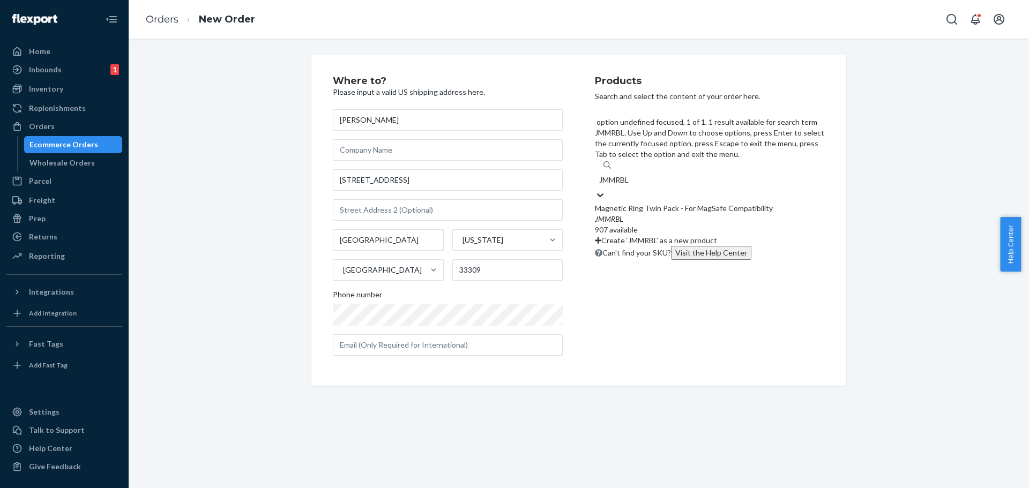
click at [636, 203] on div "Magnetic Ring Twin Pack - For MagSafe Compatibility" at bounding box center [710, 208] width 230 height 11
click at [631, 175] on input "JMMRBL" at bounding box center [615, 180] width 32 height 11
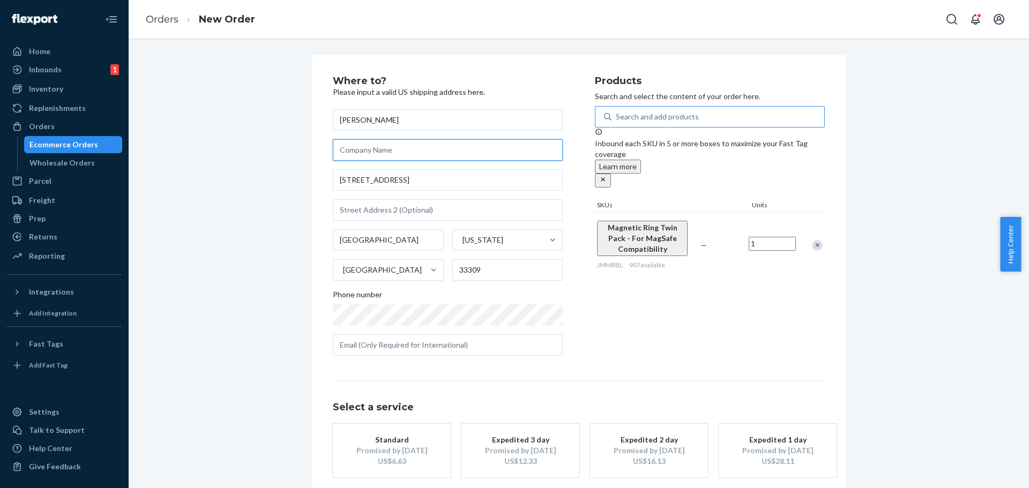
click at [388, 146] on input "text" at bounding box center [448, 149] width 230 height 21
paste input "WNLX40"
type input "PO No. WNLX40"
click at [389, 446] on div "Promised by [DATE]" at bounding box center [392, 450] width 86 height 11
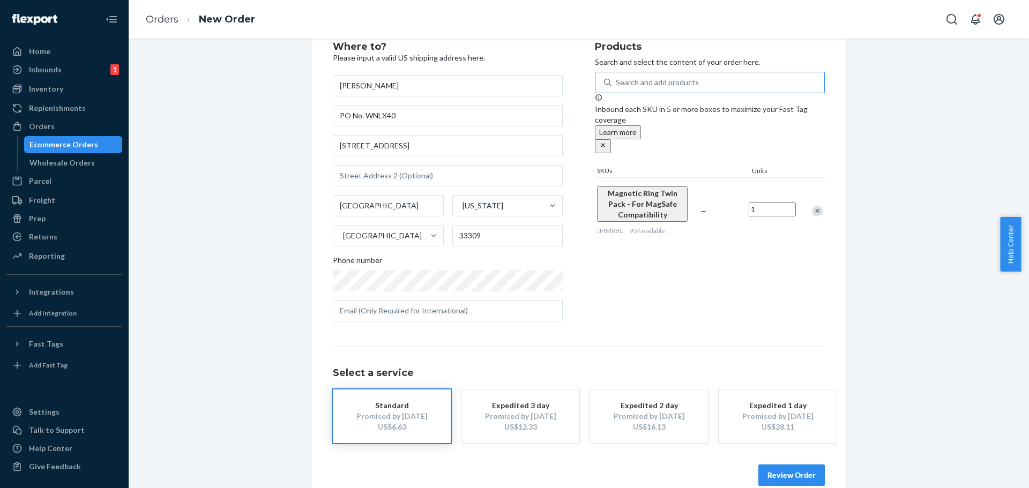
scroll to position [54, 0]
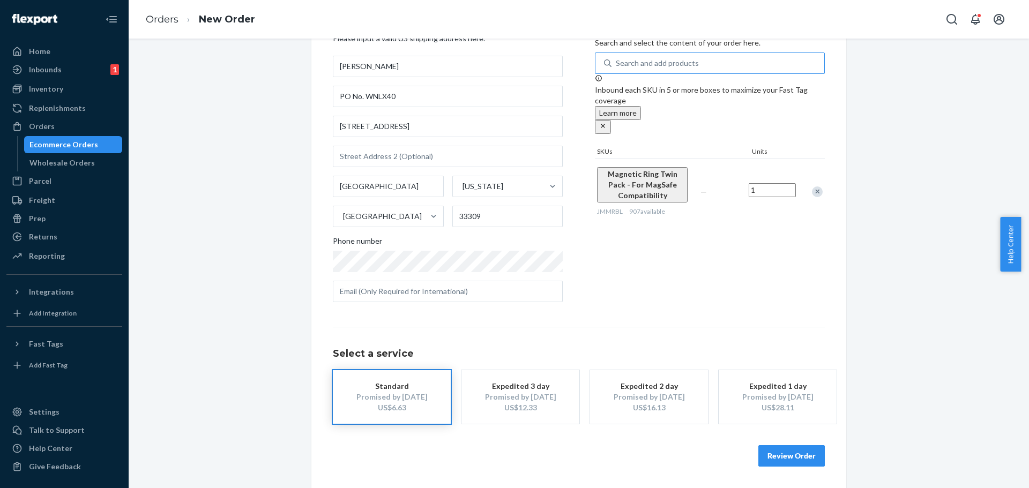
click at [787, 461] on button "Review Order" at bounding box center [791, 455] width 66 height 21
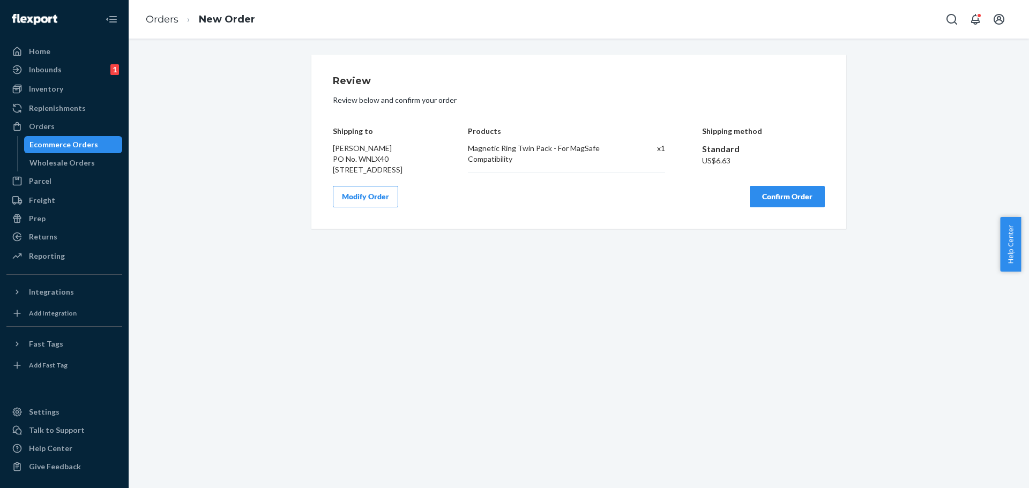
scroll to position [0, 0]
click at [805, 207] on button "Confirm Order" at bounding box center [787, 196] width 75 height 21
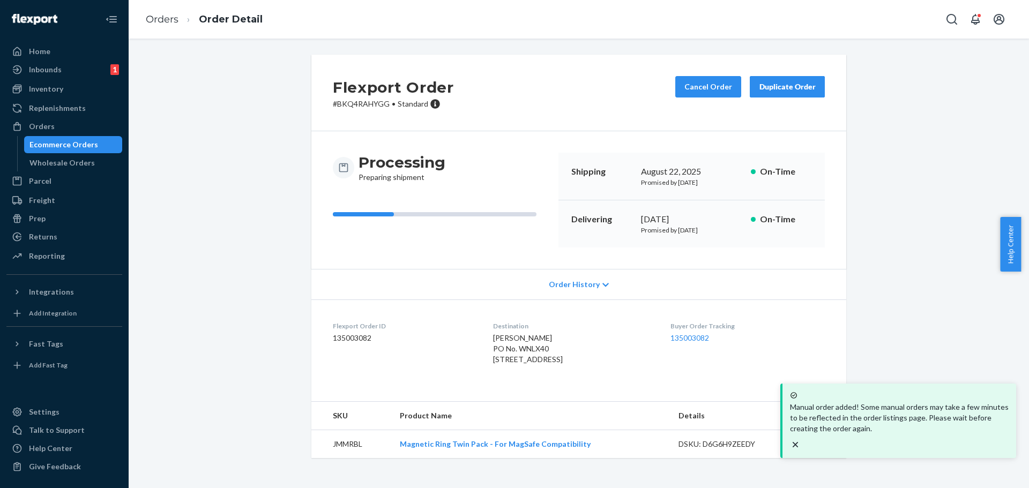
drag, startPoint x: 77, startPoint y: 141, endPoint x: 102, endPoint y: 144, distance: 24.8
click at [77, 141] on div "Ecommerce Orders" at bounding box center [63, 144] width 69 height 11
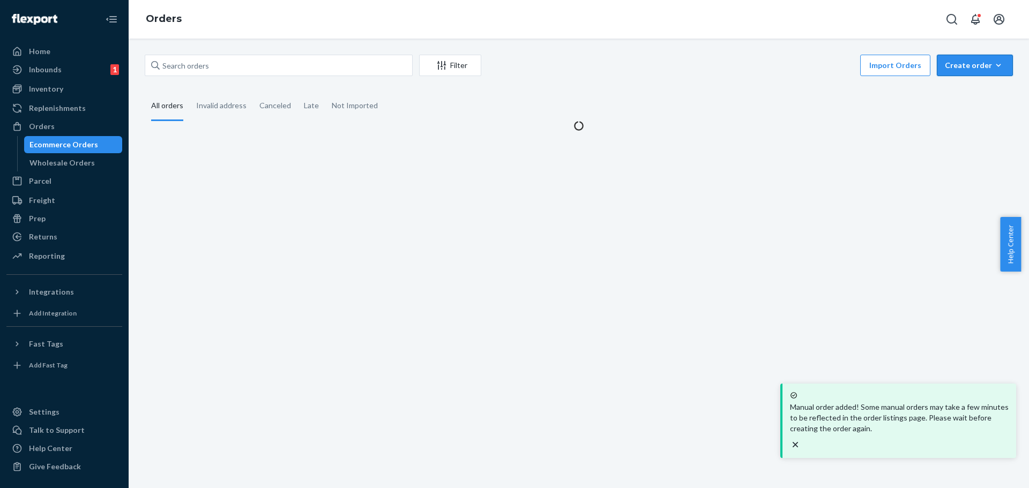
click at [947, 66] on div "Create order" at bounding box center [975, 65] width 60 height 11
click at [952, 90] on span "Ecommerce order" at bounding box center [981, 91] width 66 height 8
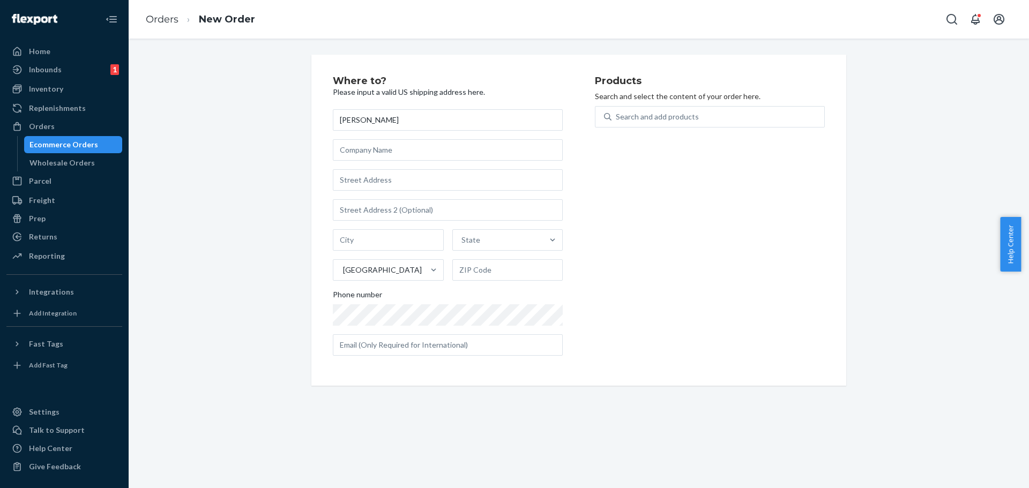
type input "[PERSON_NAME]"
click at [376, 171] on input "text" at bounding box center [448, 179] width 230 height 21
paste input "[STREET_ADDRESS]"
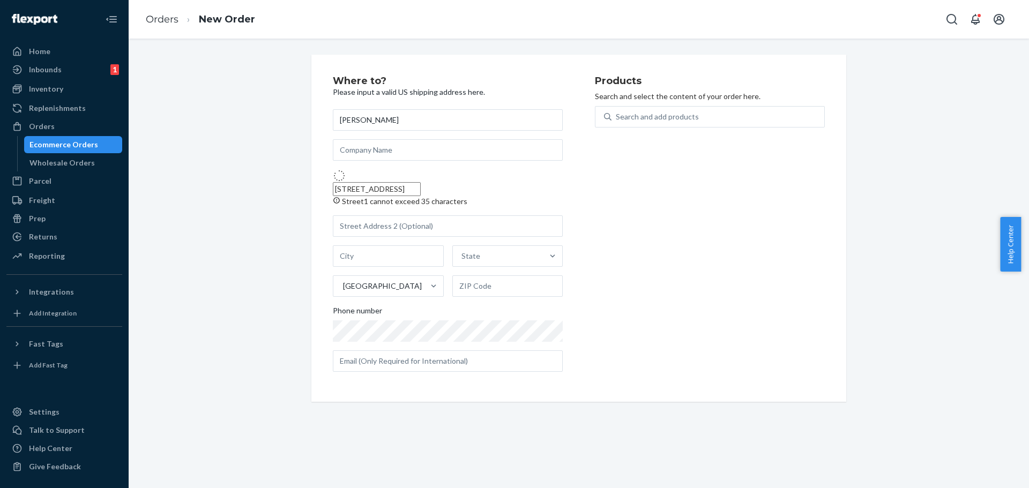
type input "[STREET_ADDRESS]"
type input "[US_STATE]"
type input "43004"
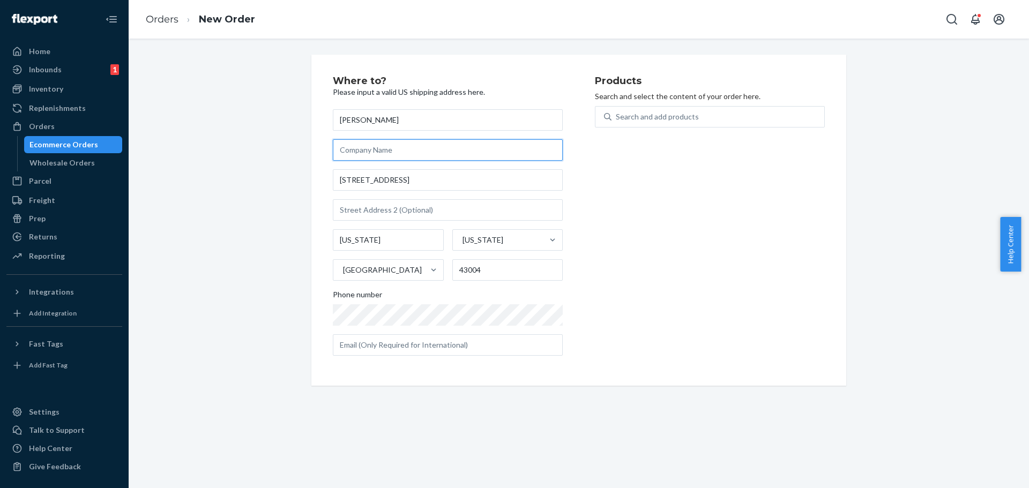
click at [357, 148] on input "text" at bounding box center [448, 149] width 230 height 21
paste input "WNMH10"
type input "PO No. WNMH10"
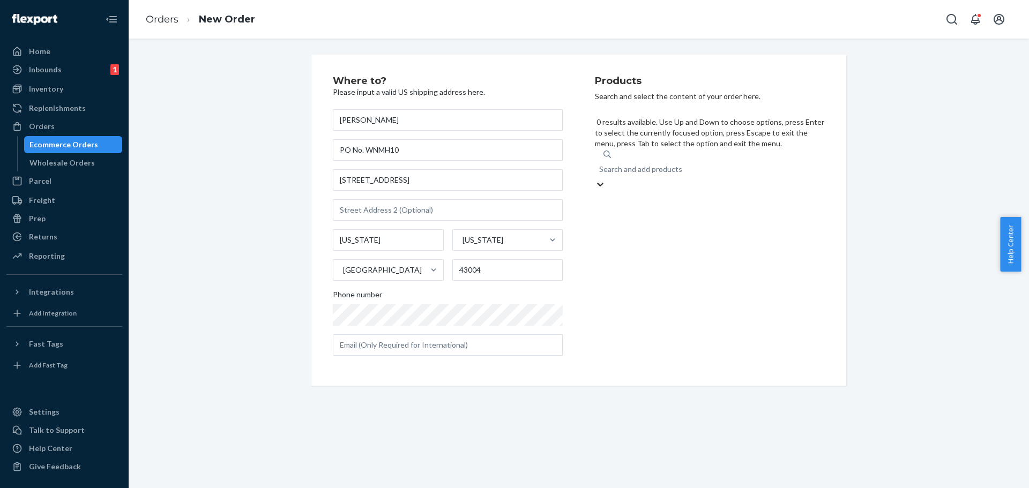
click at [637, 164] on div "Search and add products" at bounding box center [640, 169] width 83 height 11
click at [600, 164] on input "0 results available. Use Up and Down to choose options, press Enter to select t…" at bounding box center [599, 169] width 1 height 11
paste input "JMSRT31WH"
type input "JMSRT31WH"
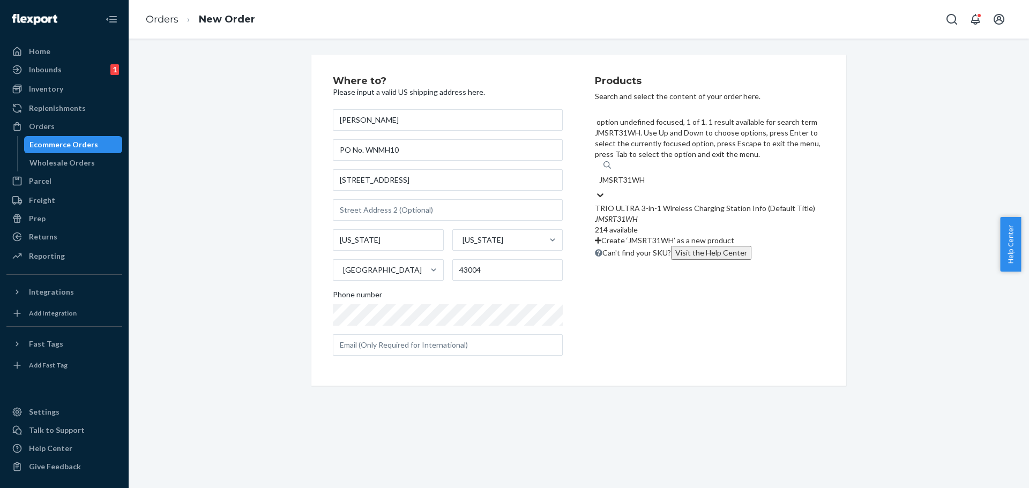
click at [650, 203] on div "TRIO ULTRA 3-in-1 Wireless Charging Station Info (Default Title)" at bounding box center [710, 208] width 230 height 11
click at [646, 175] on input "JMSRT31WH" at bounding box center [622, 180] width 47 height 11
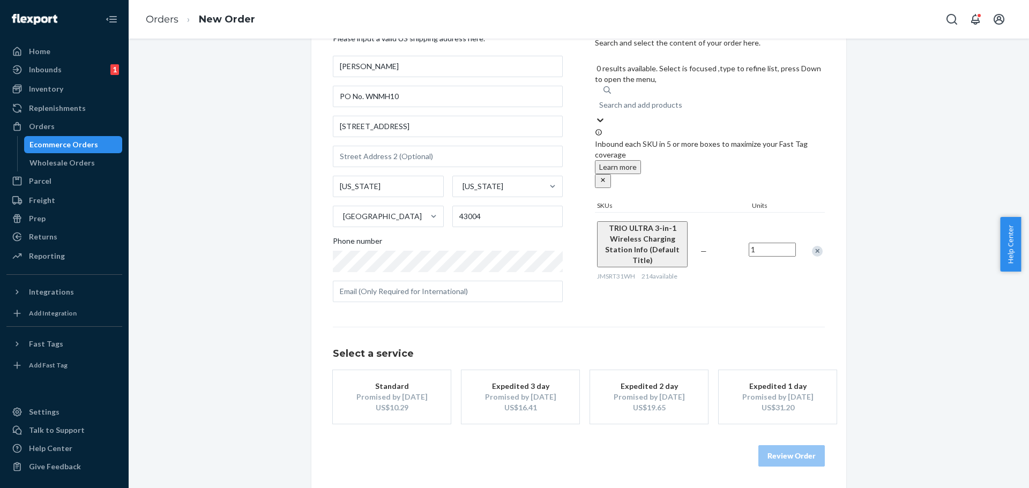
click at [390, 385] on div "Standard" at bounding box center [392, 386] width 86 height 11
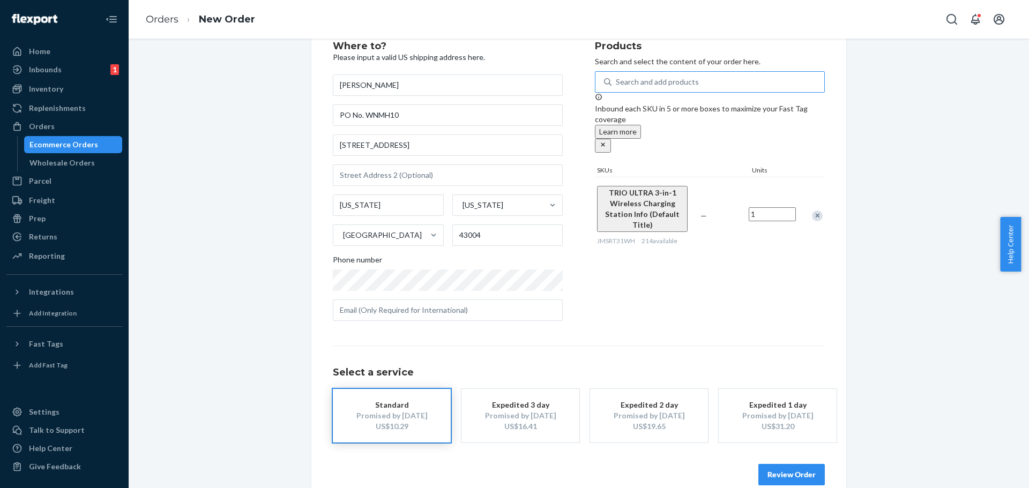
scroll to position [54, 0]
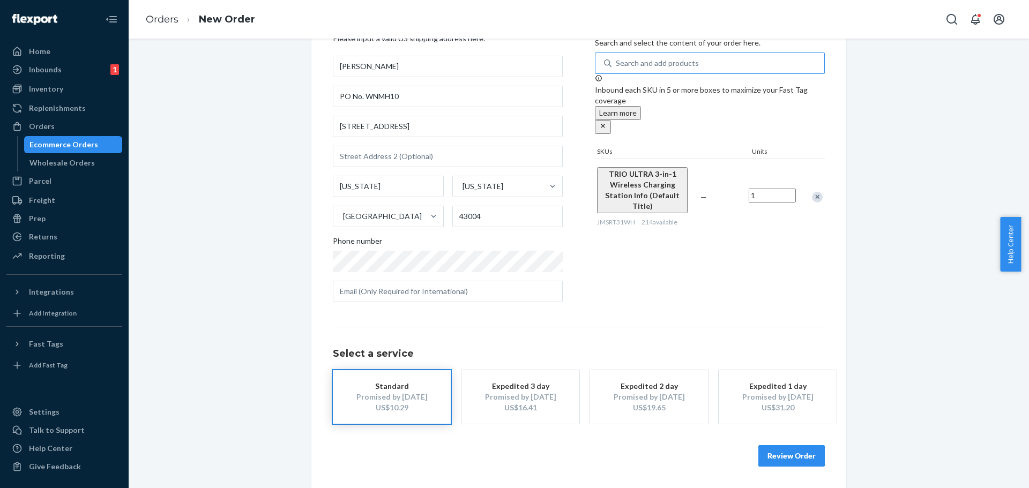
click at [792, 454] on button "Review Order" at bounding box center [791, 455] width 66 height 21
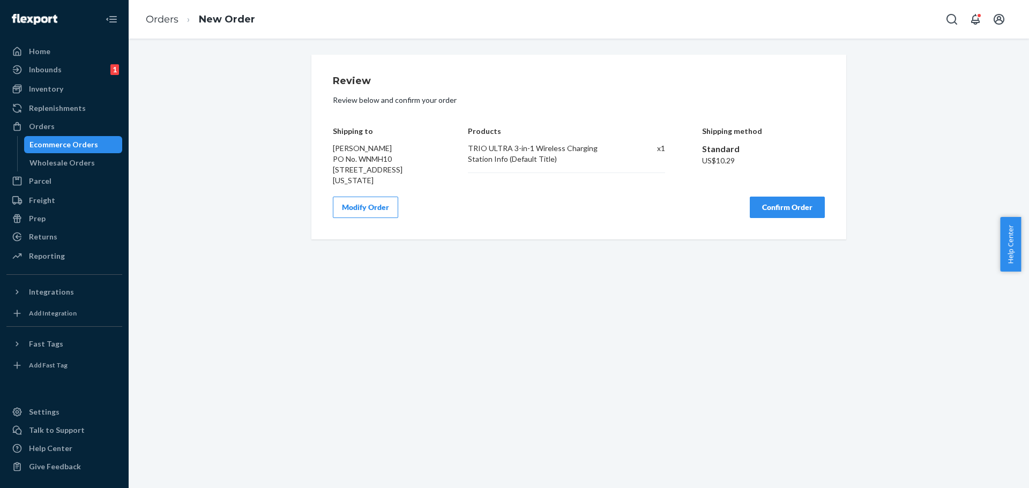
click at [776, 203] on button "Confirm Order" at bounding box center [787, 207] width 75 height 21
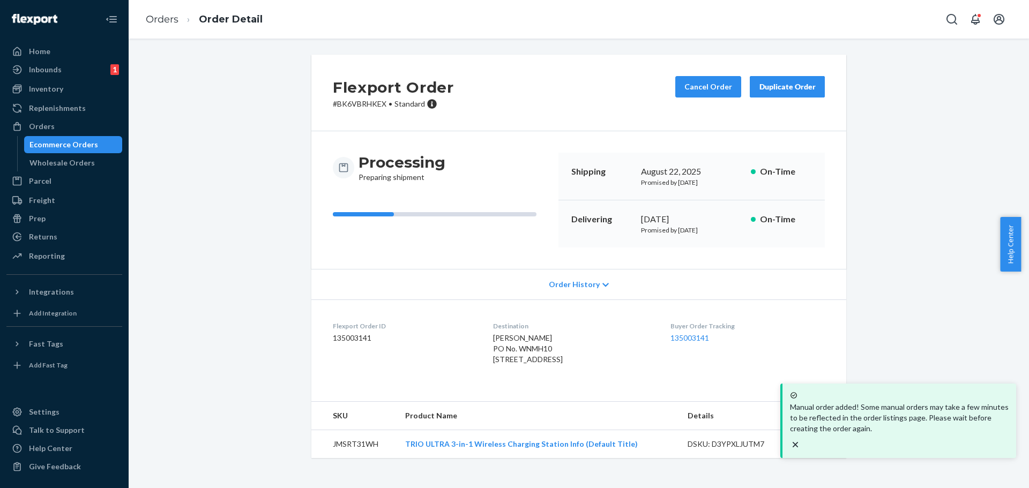
click at [83, 138] on div "Ecommerce Orders" at bounding box center [73, 144] width 96 height 15
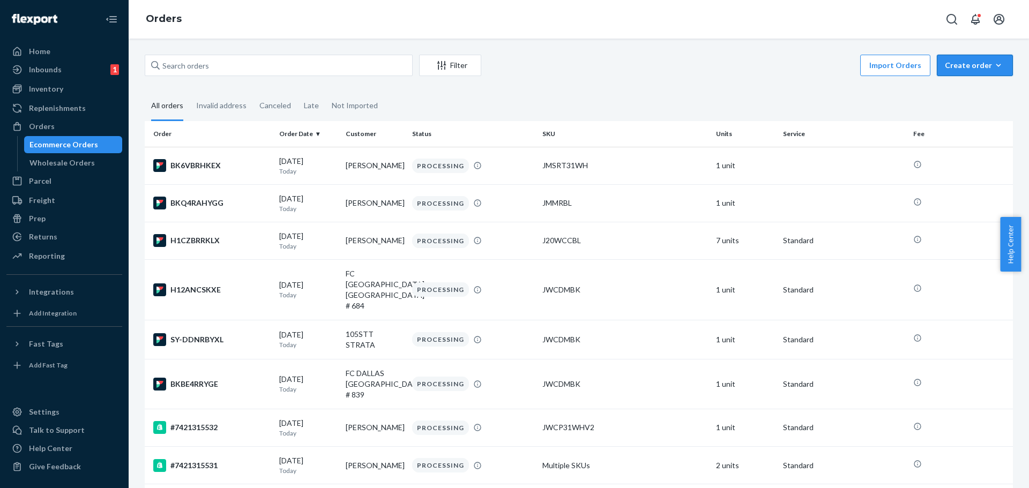
click at [959, 64] on div "Create order" at bounding box center [975, 65] width 60 height 11
click at [958, 91] on span "Ecommerce order" at bounding box center [981, 91] width 66 height 8
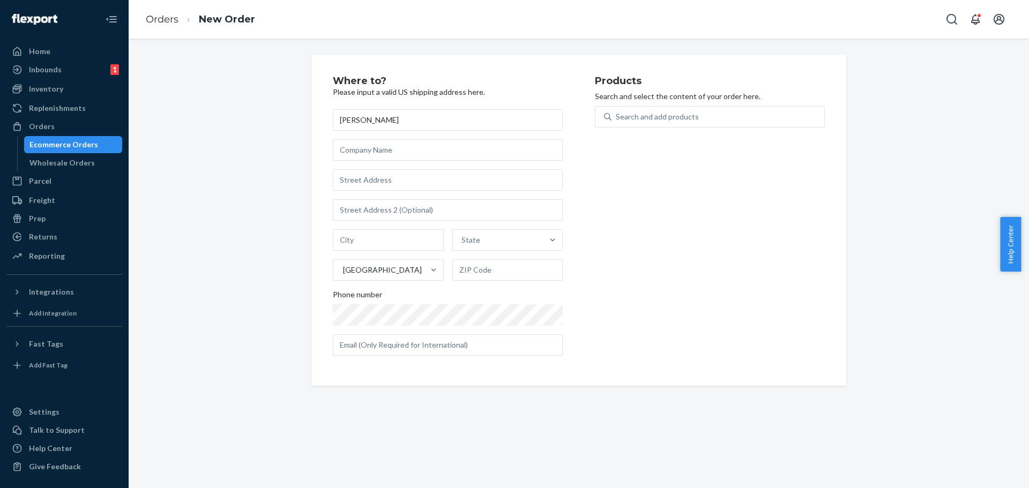
type input "[PERSON_NAME]"
click at [351, 180] on input "text" at bounding box center [448, 179] width 230 height 21
paste input "[STREET_ADDRESS]"
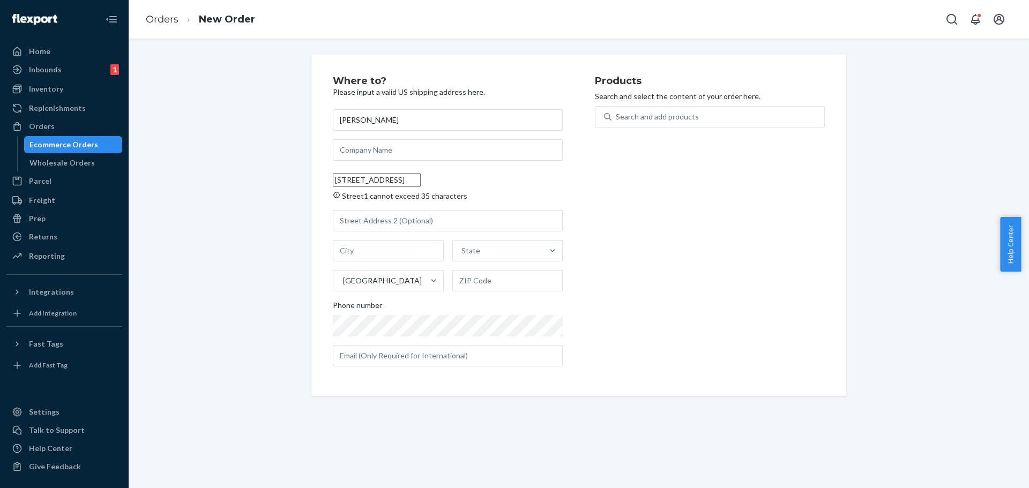
drag, startPoint x: 432, startPoint y: 180, endPoint x: 396, endPoint y: 183, distance: 36.0
click at [396, 183] on input "[STREET_ADDRESS]" at bounding box center [377, 180] width 88 height 14
type input "[STREET_ADDRESS]"
type input "[GEOGRAPHIC_DATA]"
type input "77002"
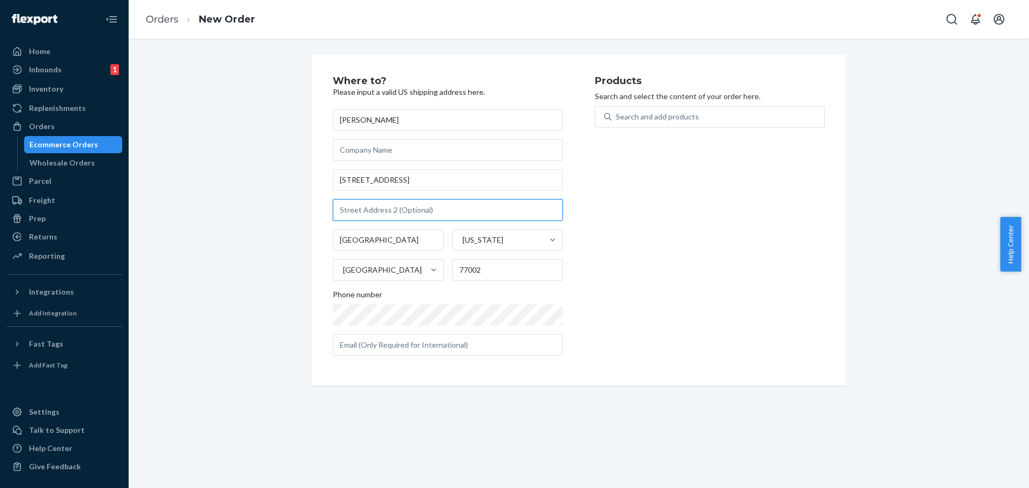
click at [371, 217] on input "text" at bounding box center [448, 209] width 230 height 21
paste input "STE 3000,"
type input "STE 3000"
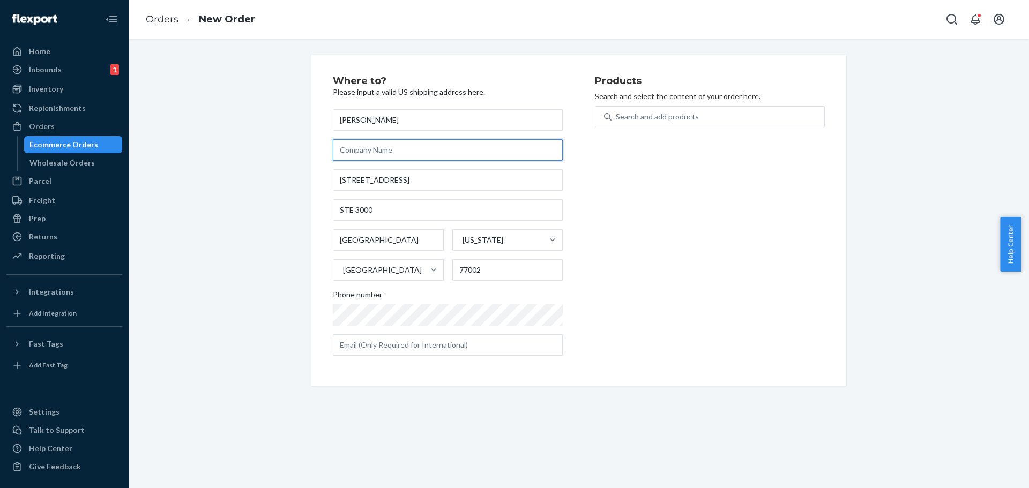
click at [357, 150] on input "text" at bounding box center [448, 149] width 230 height 21
paste input "WNMZ11"
type input "PO No. WNMZ11"
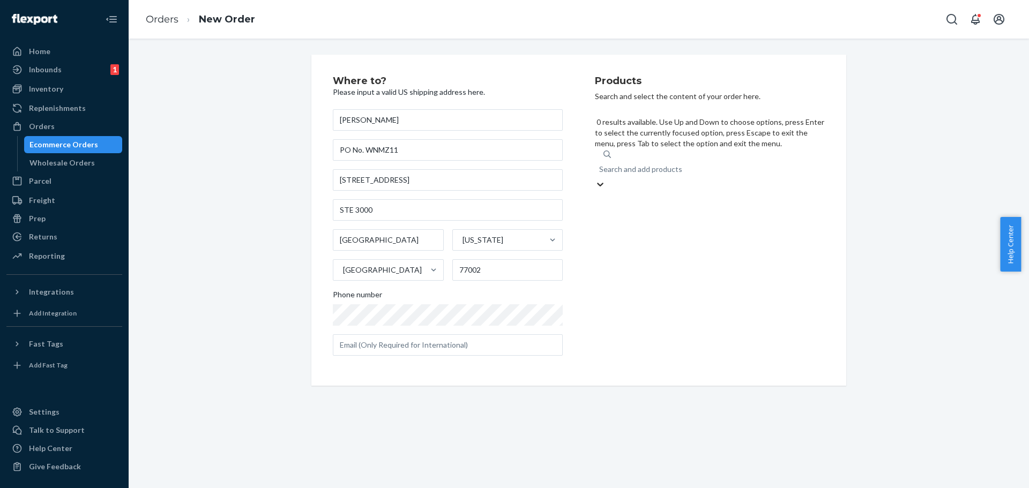
click at [623, 164] on div "Search and add products" at bounding box center [640, 169] width 83 height 11
click at [600, 164] on input "0 results available. Use Up and Down to choose options, press Enter to select t…" at bounding box center [599, 169] width 1 height 11
paste input "JWCDMBK"
type input "JWCDMBK"
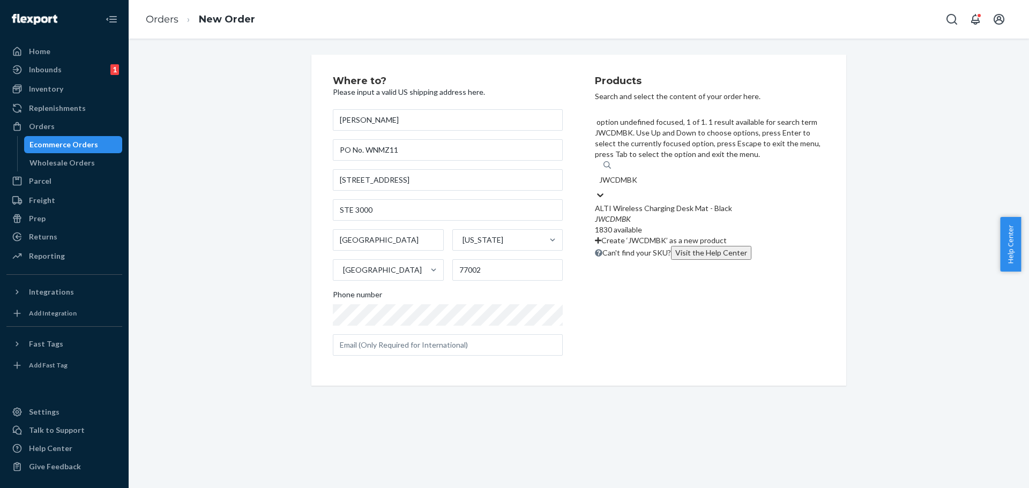
click at [643, 203] on div "ALTI Wireless Charging Desk Mat - Black" at bounding box center [710, 208] width 230 height 11
click at [639, 175] on input "JWCDMBK" at bounding box center [619, 180] width 40 height 11
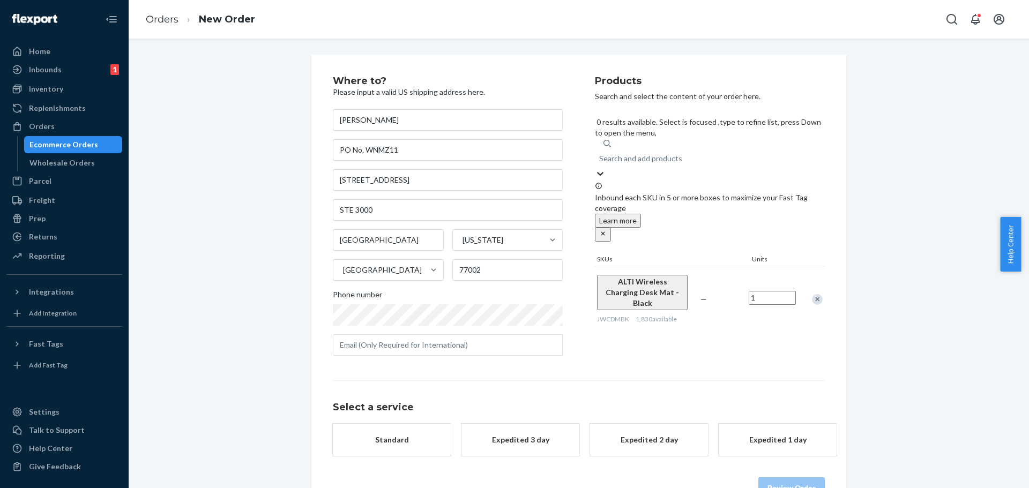
click at [768, 291] on input "1" at bounding box center [772, 298] width 47 height 14
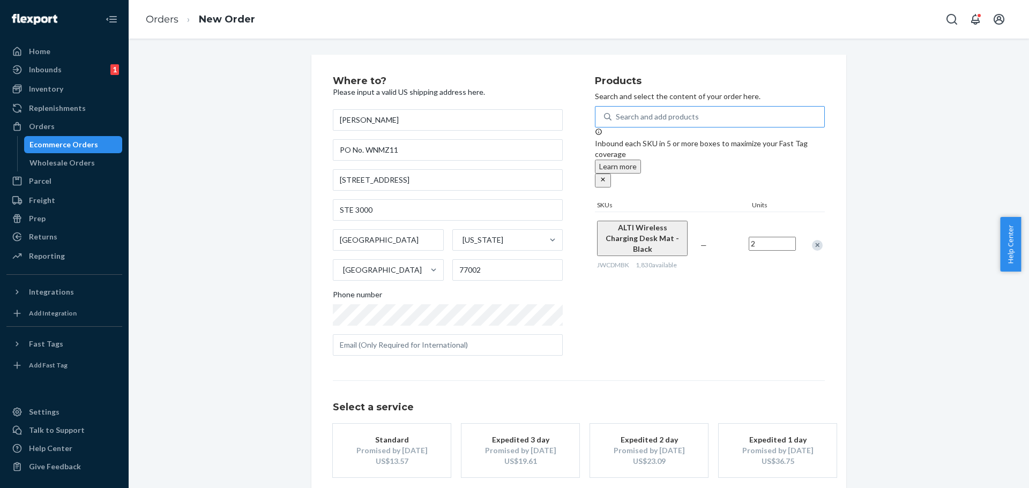
type input "2"
click at [796, 319] on div "Products Search and select the content of your order here. Search and add produ…" at bounding box center [710, 220] width 230 height 288
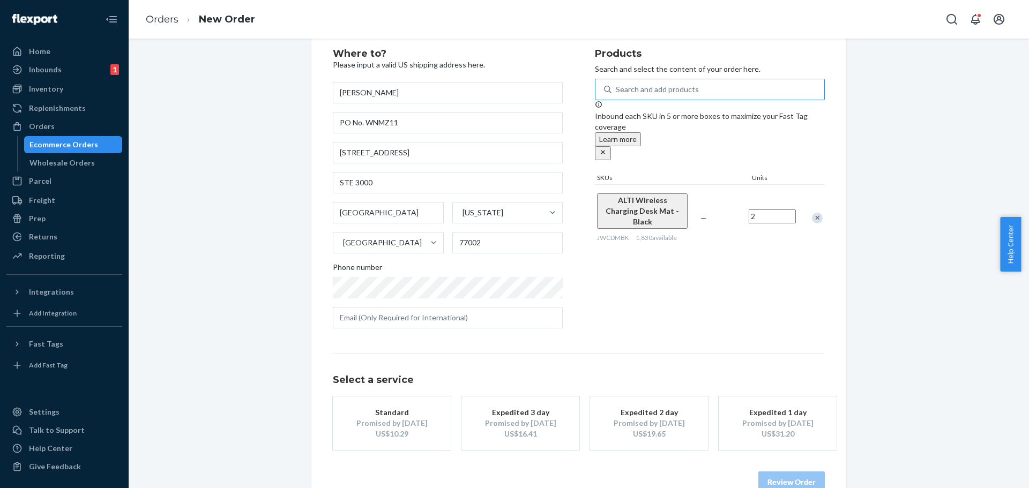
scroll to position [54, 0]
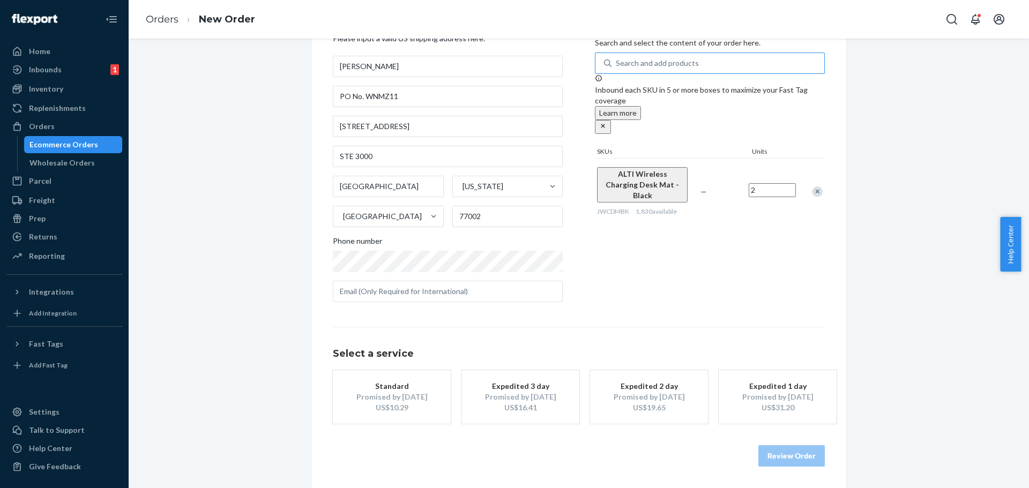
click at [399, 400] on div "Promised by [DATE]" at bounding box center [392, 397] width 86 height 11
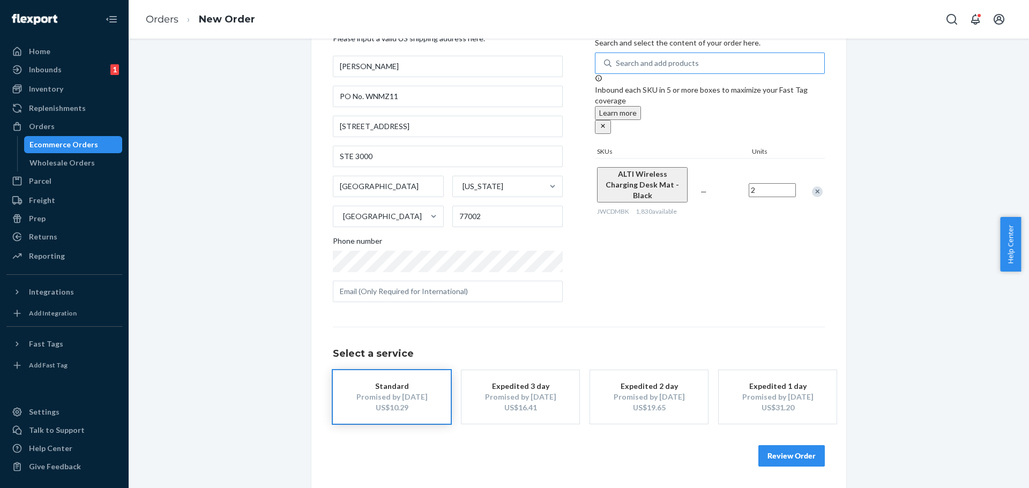
click at [799, 456] on button "Review Order" at bounding box center [791, 455] width 66 height 21
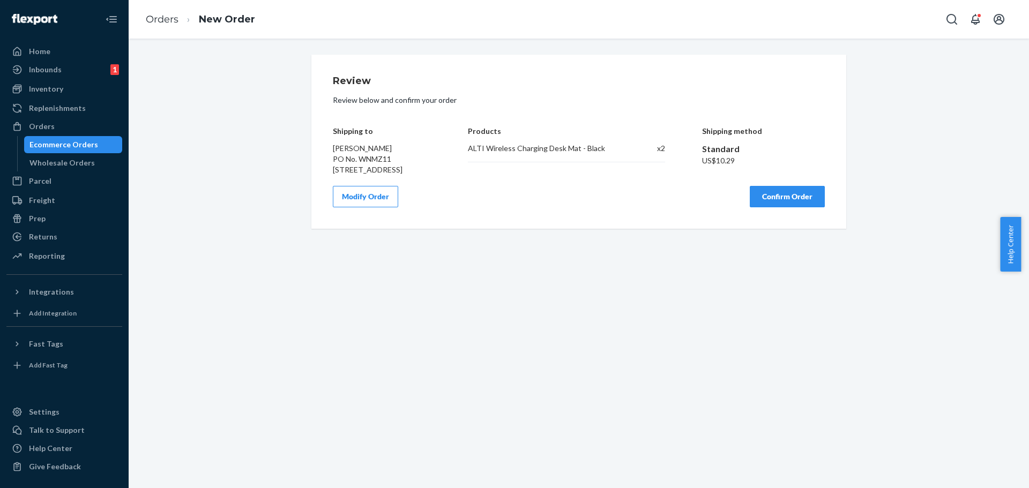
scroll to position [0, 0]
click at [788, 207] on button "Confirm Order" at bounding box center [787, 196] width 75 height 21
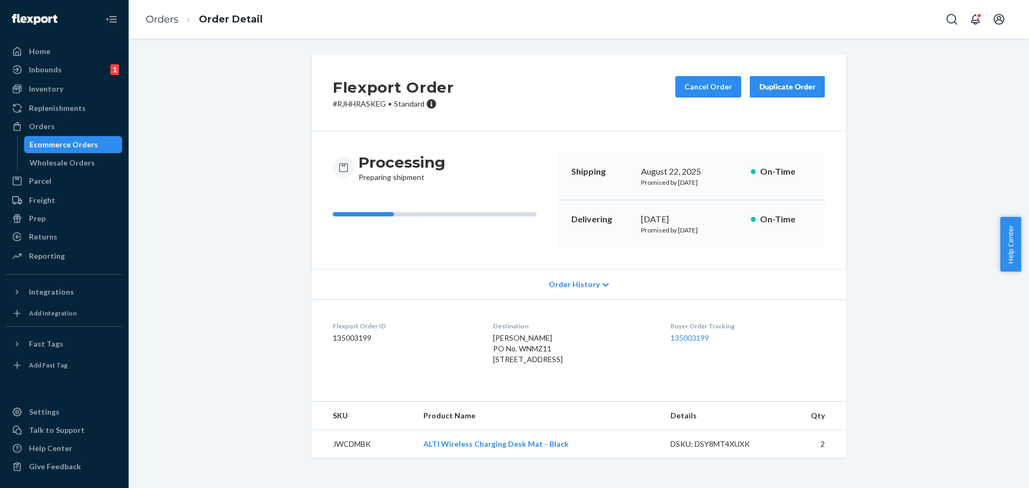
click at [87, 137] on link "Ecommerce Orders" at bounding box center [73, 144] width 99 height 17
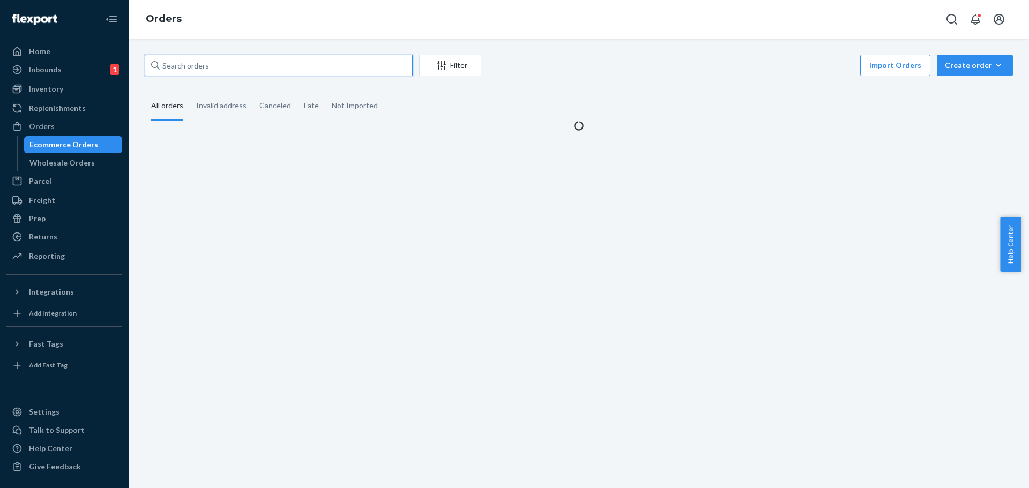
click at [255, 71] on input "text" at bounding box center [279, 65] width 268 height 21
paste input "WNJO67"
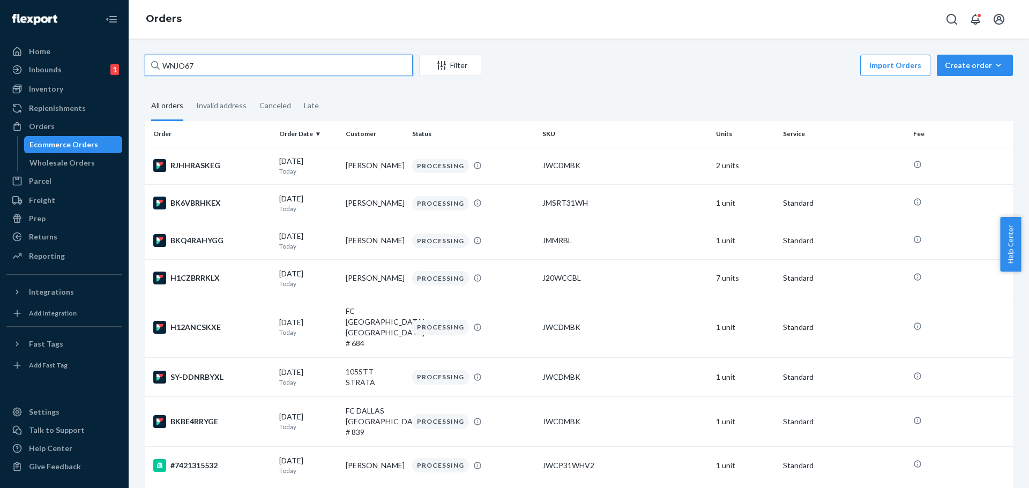
drag, startPoint x: 210, startPoint y: 71, endPoint x: 155, endPoint y: 60, distance: 55.7
click at [155, 60] on div "WNJO67" at bounding box center [279, 65] width 268 height 21
paste input "P24"
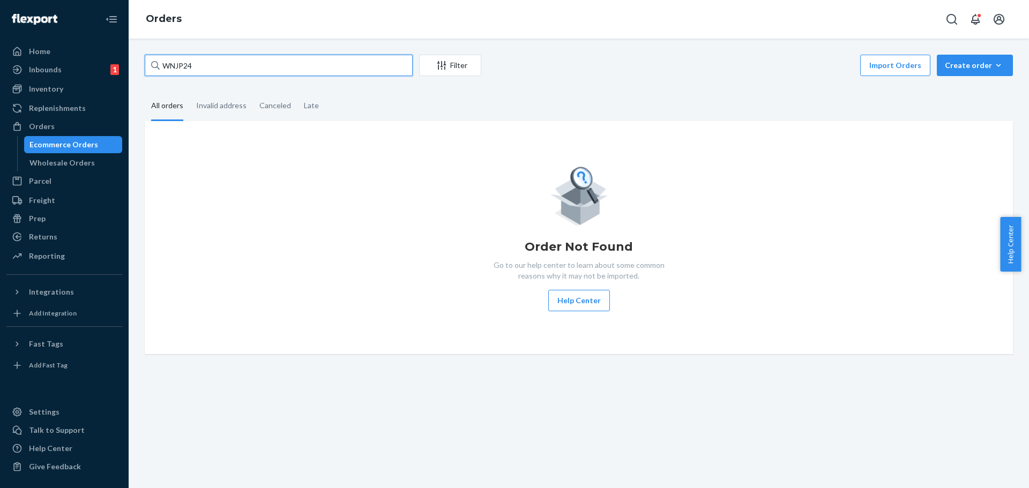
click at [160, 64] on input "WNJP24" at bounding box center [279, 65] width 268 height 21
click at [188, 62] on input "PO No. WNJP24" at bounding box center [279, 65] width 268 height 21
drag, startPoint x: 188, startPoint y: 62, endPoint x: 139, endPoint y: 69, distance: 49.2
click at [136, 69] on div "PO No. WNJP24 Filter Import Orders Create order Ecommerce order Removal order A…" at bounding box center [579, 264] width 900 height 450
click at [193, 64] on input "PO No. WNJP24" at bounding box center [279, 65] width 268 height 21
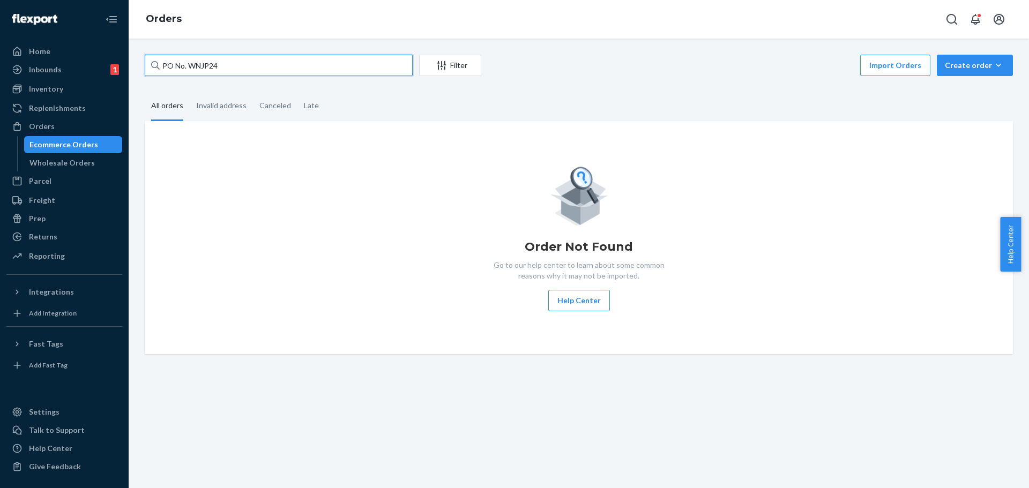
drag, startPoint x: 188, startPoint y: 64, endPoint x: 126, endPoint y: 63, distance: 61.6
click at [126, 63] on div "Home Inbounds 1 Shipping Plans Problems 1 Inventory Products Replenishments Ord…" at bounding box center [514, 244] width 1029 height 488
click at [63, 143] on div "Ecommerce Orders" at bounding box center [63, 144] width 69 height 11
click at [70, 143] on div "Ecommerce Orders" at bounding box center [63, 144] width 69 height 11
click at [332, 145] on div "Order Not Found Go to our help center to learn about some common reasons why it…" at bounding box center [579, 237] width 868 height 233
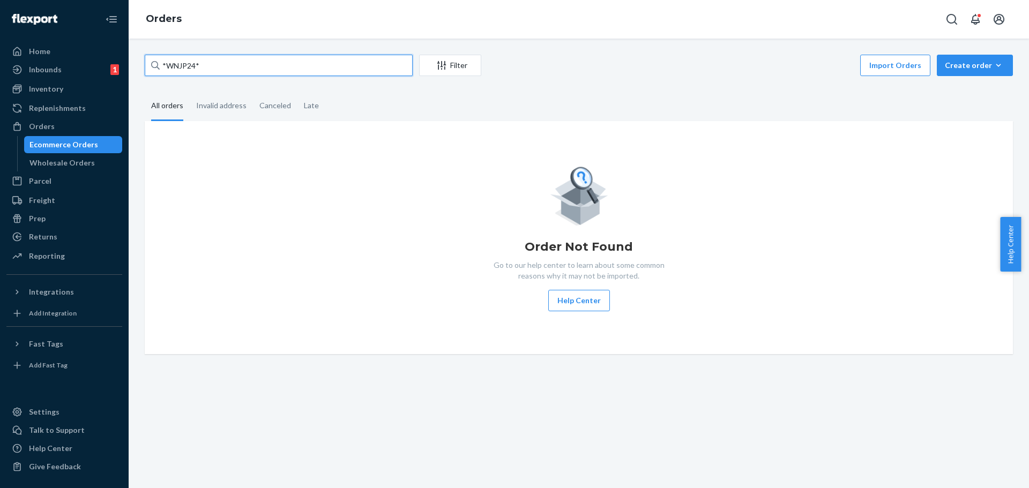
click at [236, 68] on input "*WNJP24*" at bounding box center [279, 65] width 268 height 21
click at [272, 216] on div "Order Not Found Go to our help center to learn about some common reasons why it…" at bounding box center [578, 237] width 851 height 147
click at [62, 142] on div "Ecommerce Orders" at bounding box center [63, 144] width 69 height 11
drag, startPoint x: 217, startPoint y: 52, endPoint x: 169, endPoint y: 60, distance: 47.8
click at [151, 61] on div "*WNJP24* Filter Import Orders Create order Ecommerce order Removal order All or…" at bounding box center [579, 264] width 900 height 450
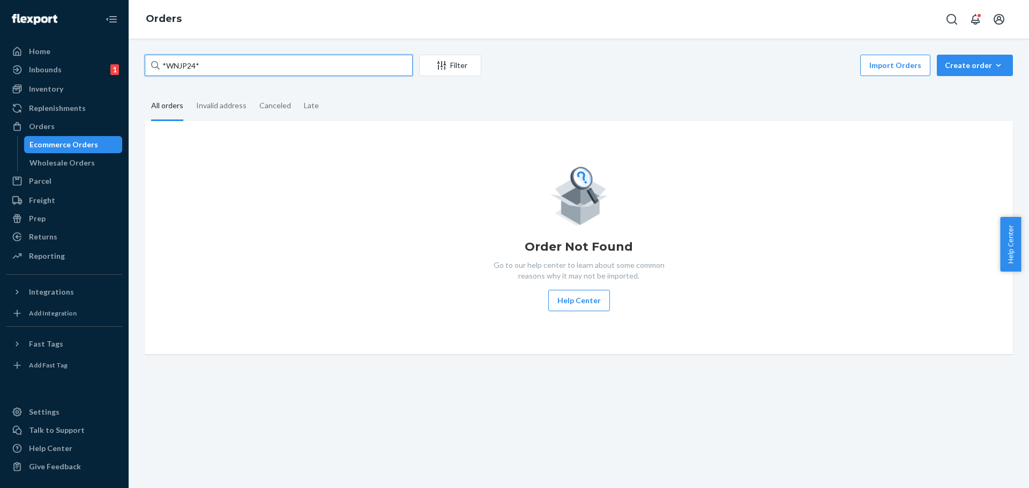
drag, startPoint x: 210, startPoint y: 67, endPoint x: 148, endPoint y: 65, distance: 61.7
click at [148, 65] on input "*WNJP24*" at bounding box center [279, 65] width 268 height 21
paste input "FC [GEOGRAPHIC_DATA], [GEOGRAPHIC_DATA] # 839"
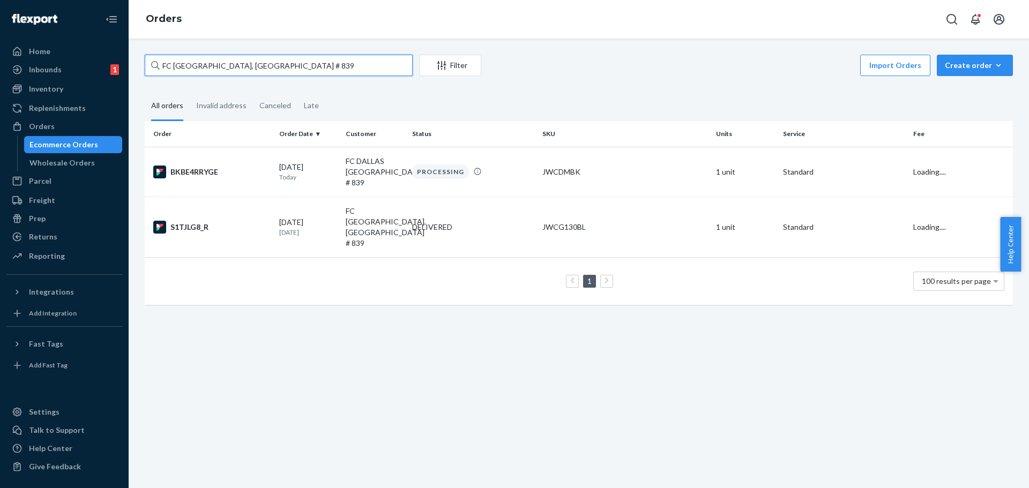
type input "FC [GEOGRAPHIC_DATA], [GEOGRAPHIC_DATA] # 839"
click at [231, 168] on div "BKBE4RRYGE" at bounding box center [211, 172] width 117 height 13
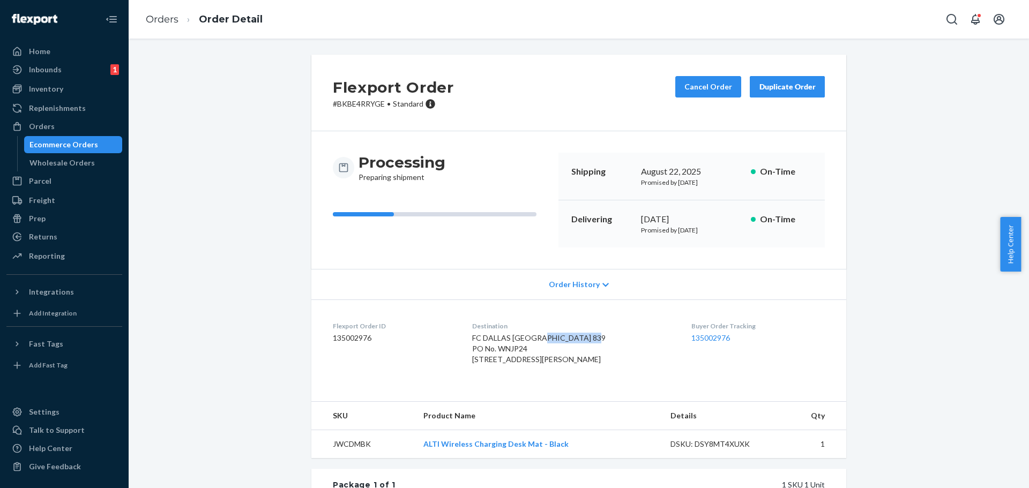
drag, startPoint x: 486, startPoint y: 347, endPoint x: 540, endPoint y: 348, distance: 53.6
click at [540, 348] on span "FC DALLAS [GEOGRAPHIC_DATA] 839 PO No. WNJP24 [STREET_ADDRESS][PERSON_NAME]" at bounding box center [538, 348] width 133 height 31
copy span "PO No. WNJP24"
drag, startPoint x: 45, startPoint y: 143, endPoint x: 52, endPoint y: 144, distance: 7.0
click at [45, 143] on div "Ecommerce Orders" at bounding box center [63, 144] width 69 height 11
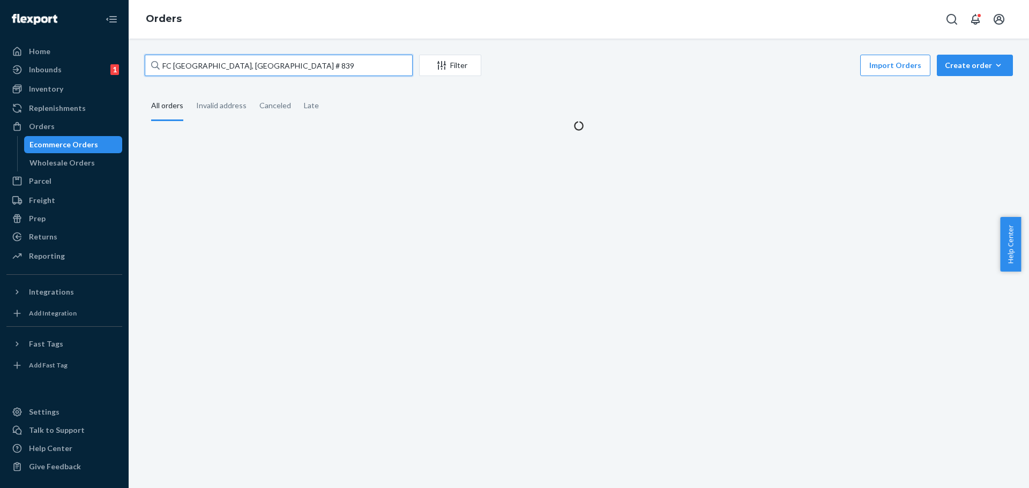
drag, startPoint x: 243, startPoint y: 68, endPoint x: 148, endPoint y: 66, distance: 94.3
click at [148, 66] on input "FC [GEOGRAPHIC_DATA], [GEOGRAPHIC_DATA] # 839" at bounding box center [279, 65] width 268 height 21
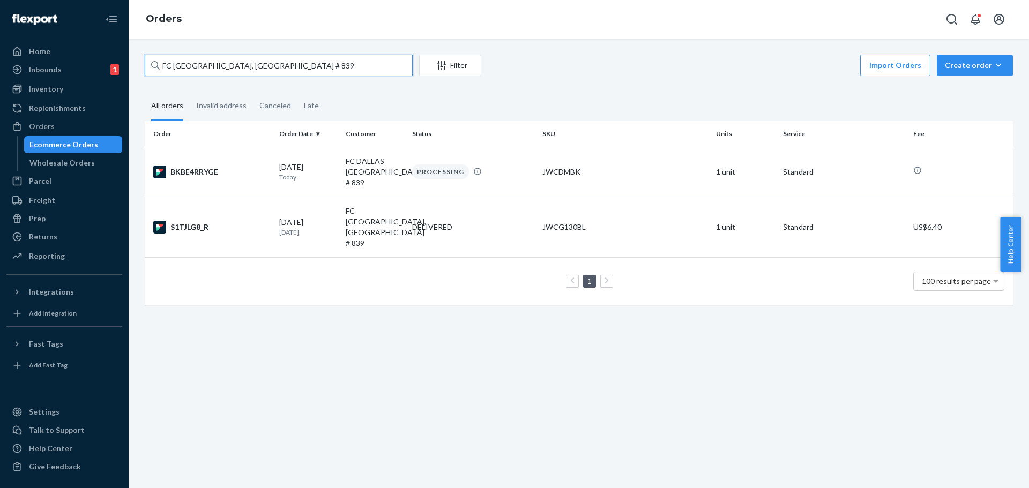
paste input "PO No. WNJP24"
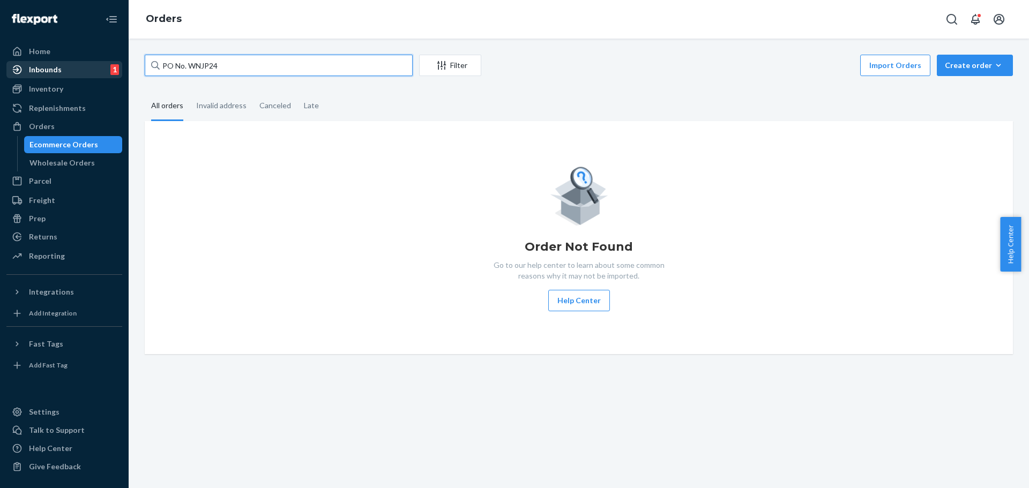
drag, startPoint x: 189, startPoint y: 68, endPoint x: 114, endPoint y: 61, distance: 75.3
click at [114, 61] on div "Home Inbounds 1 Shipping Plans Problems 1 Inventory Products Replenishments Ord…" at bounding box center [514, 244] width 1029 height 488
click at [345, 266] on div "Order Not Found Go to our help center to learn about some common reasons why it…" at bounding box center [578, 237] width 851 height 147
drag, startPoint x: 89, startPoint y: 144, endPoint x: 90, endPoint y: 70, distance: 74.0
click at [89, 144] on div "Ecommerce Orders" at bounding box center [63, 144] width 69 height 11
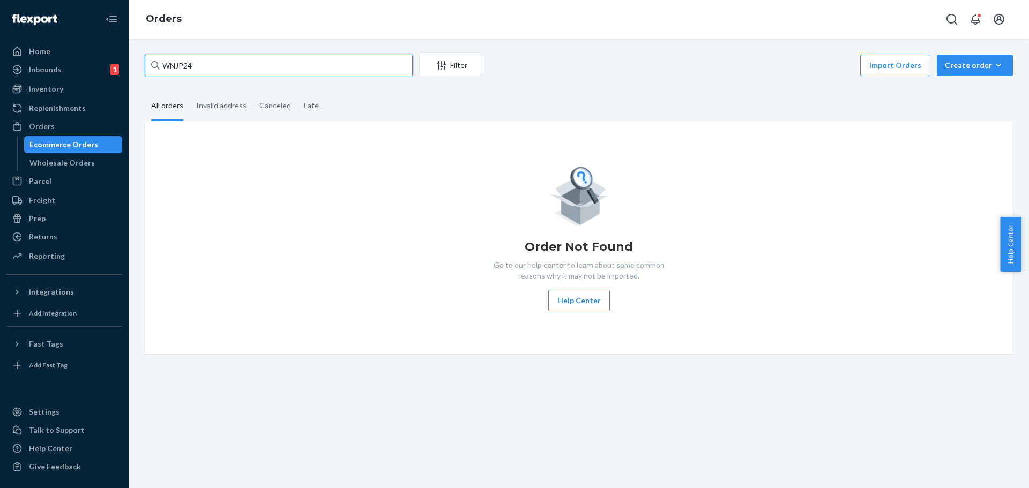
drag, startPoint x: 206, startPoint y: 67, endPoint x: 135, endPoint y: 59, distance: 71.1
click at [135, 59] on div "WNJP24 Filter Import Orders Create order Ecommerce order Removal order All orde…" at bounding box center [579, 264] width 900 height 450
paste input "[PERSON_NAME]"
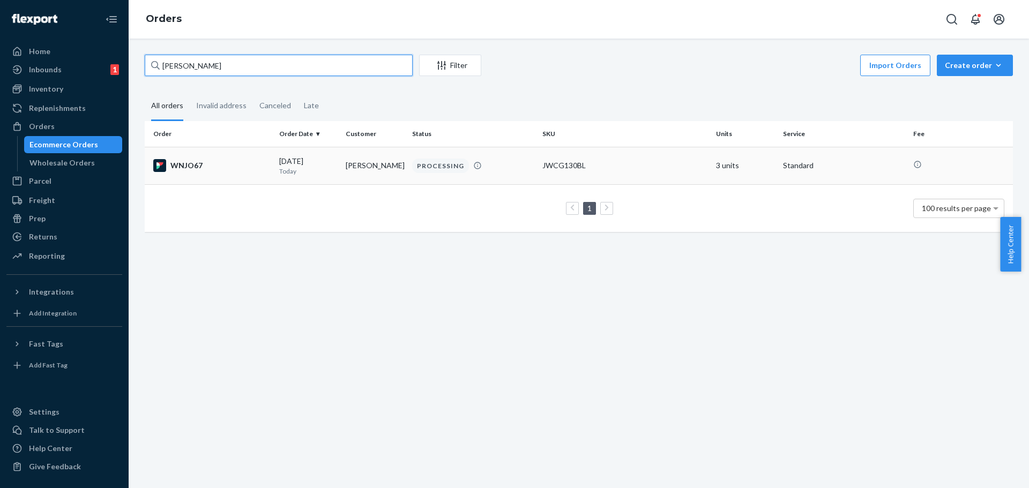
type input "[PERSON_NAME]"
click at [361, 166] on td "[PERSON_NAME]" at bounding box center [374, 166] width 66 height 38
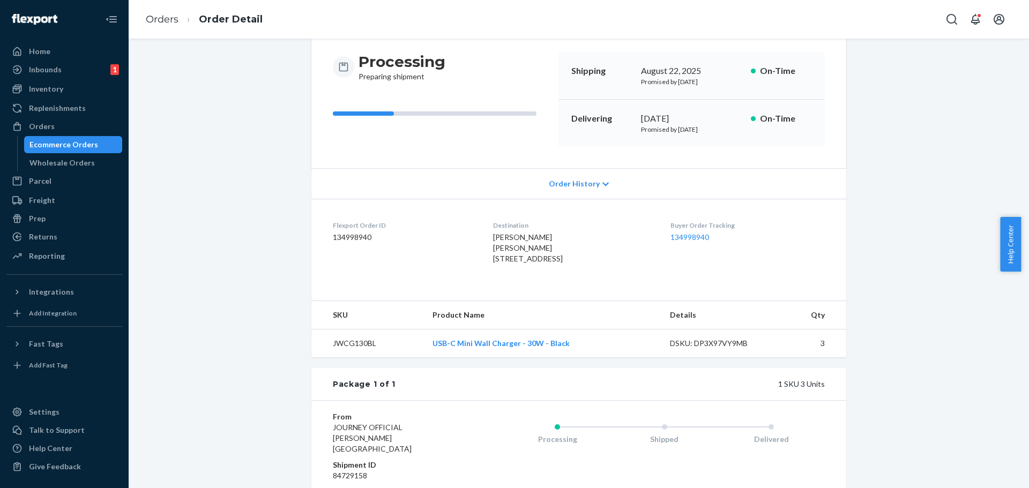
scroll to position [199, 0]
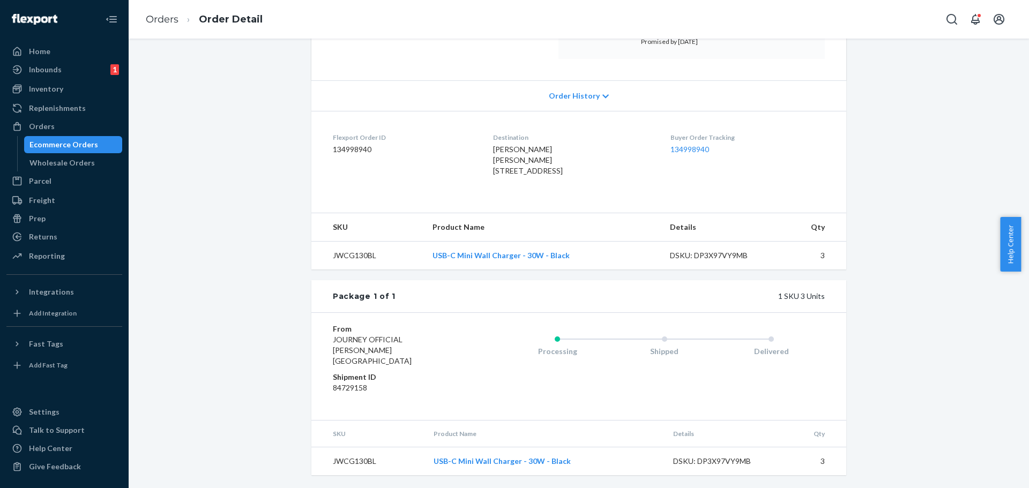
drag, startPoint x: 548, startPoint y: 160, endPoint x: 480, endPoint y: 161, distance: 68.1
click at [493, 161] on span "[PERSON_NAME] [PERSON_NAME] [STREET_ADDRESS]" at bounding box center [528, 160] width 70 height 31
copy span "[STREET_ADDRESS]"
click at [498, 171] on span "[PERSON_NAME] [PERSON_NAME] [STREET_ADDRESS]" at bounding box center [528, 160] width 70 height 31
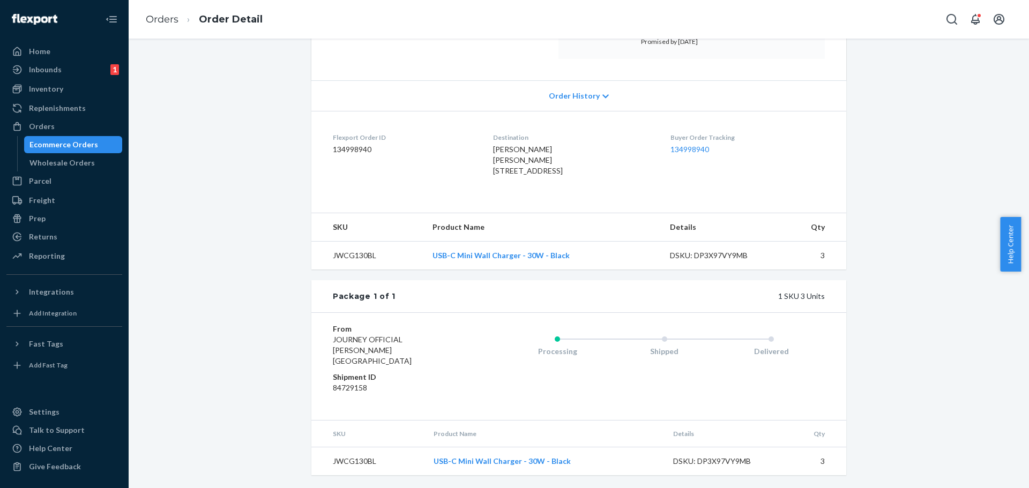
copy span "Chattanooga"
click at [542, 169] on span "[PERSON_NAME] [PERSON_NAME] [STREET_ADDRESS]" at bounding box center [528, 160] width 70 height 31
copy span "37419"
click at [579, 167] on div "[PERSON_NAME] [PERSON_NAME] [STREET_ADDRESS]" at bounding box center [573, 160] width 160 height 32
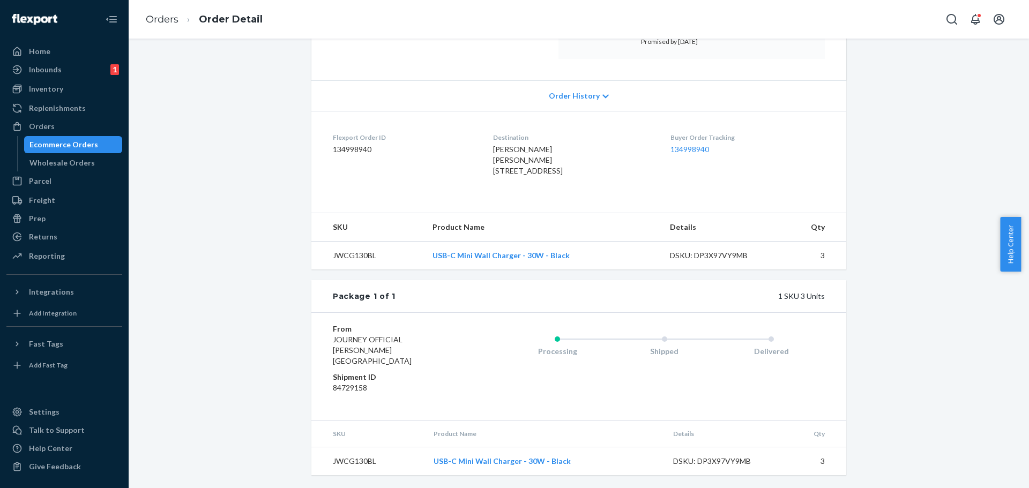
click at [567, 176] on div "[PERSON_NAME] [PERSON_NAME] [STREET_ADDRESS]" at bounding box center [573, 160] width 160 height 32
click at [544, 168] on span "[PERSON_NAME] [PERSON_NAME] [STREET_ADDRESS]" at bounding box center [528, 160] width 70 height 31
click at [563, 169] on span "[PERSON_NAME] [PERSON_NAME] [STREET_ADDRESS]" at bounding box center [528, 160] width 70 height 31
copy span "37419-2328"
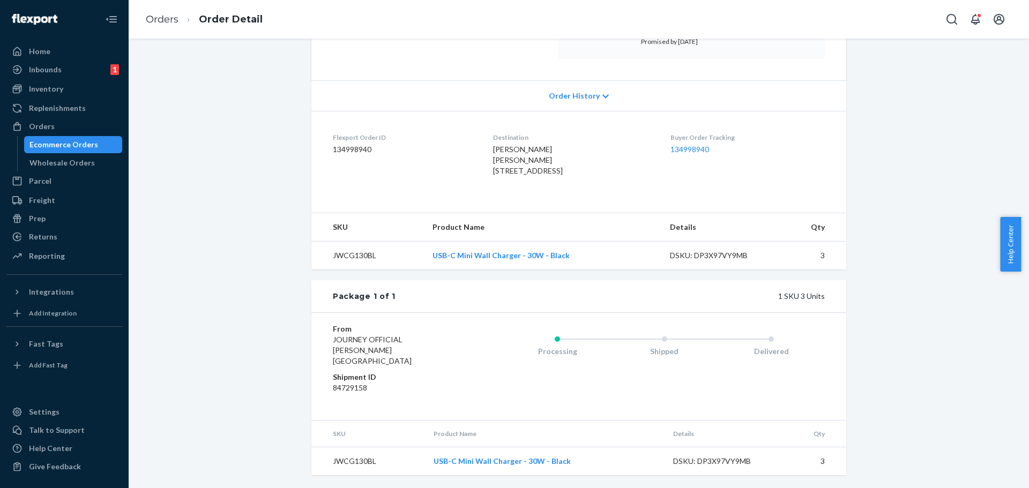
scroll to position [0, 0]
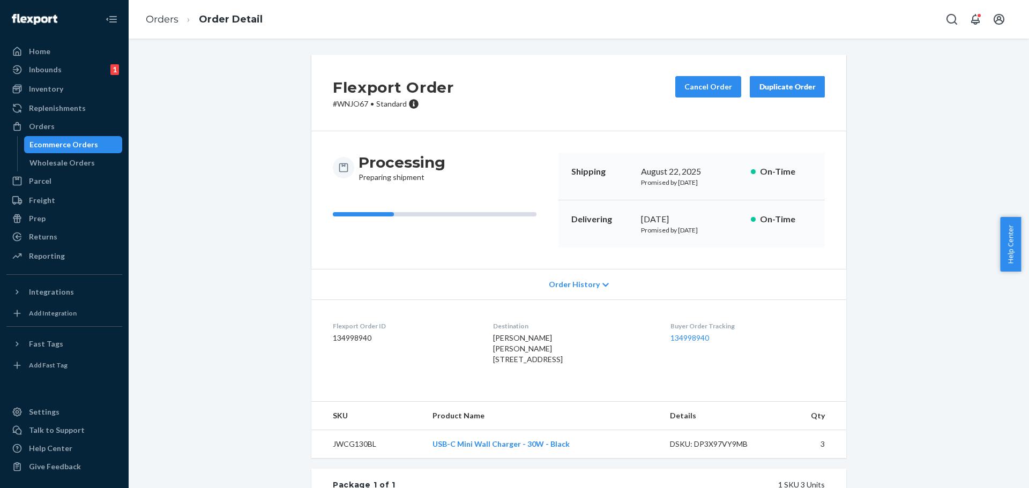
click at [340, 104] on p "# WNJO67 • Standard" at bounding box center [393, 104] width 121 height 11
copy p "WNJO67"
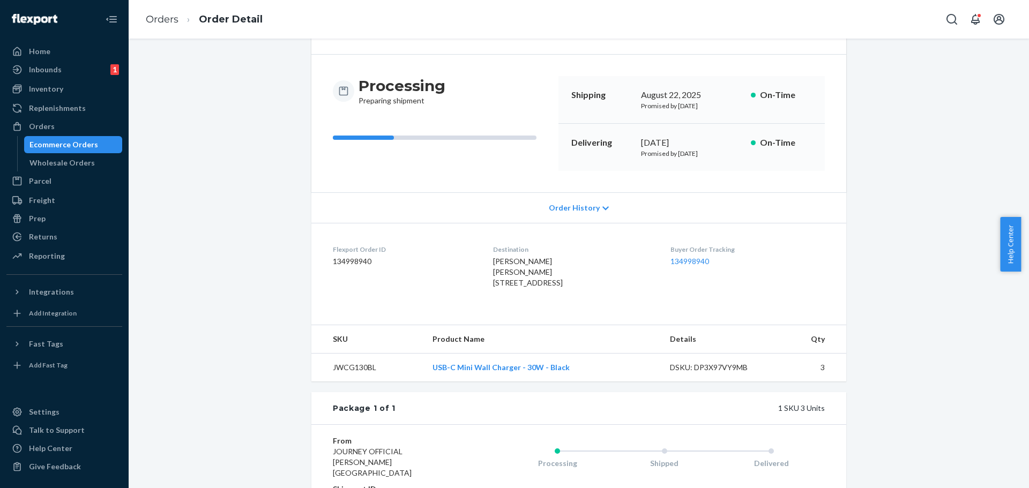
scroll to position [199, 0]
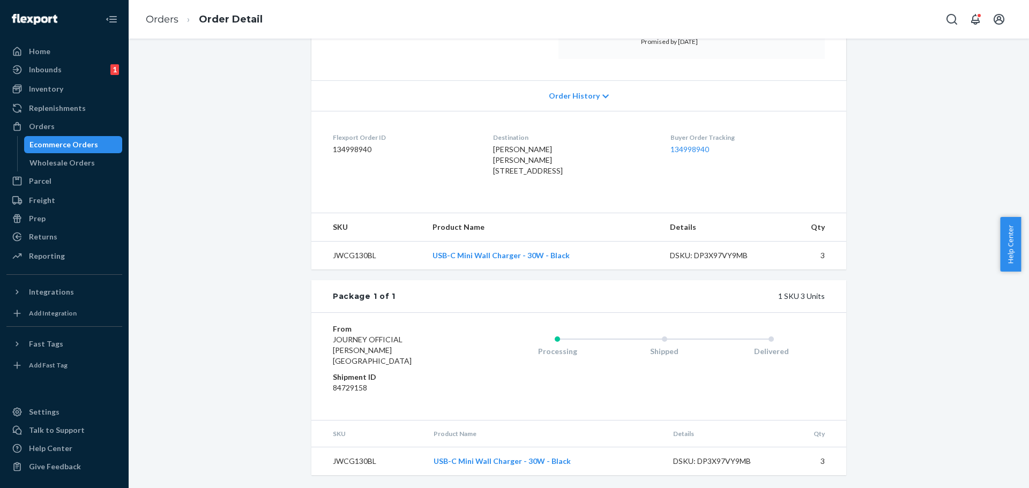
click at [338, 268] on td "JWCG130BL" at bounding box center [367, 256] width 113 height 28
copy td "JWCG130BL"
drag, startPoint x: 577, startPoint y: 266, endPoint x: 431, endPoint y: 265, distance: 146.3
click at [431, 265] on td "USB-C Mini Wall Charger - 30W - Black" at bounding box center [542, 256] width 237 height 28
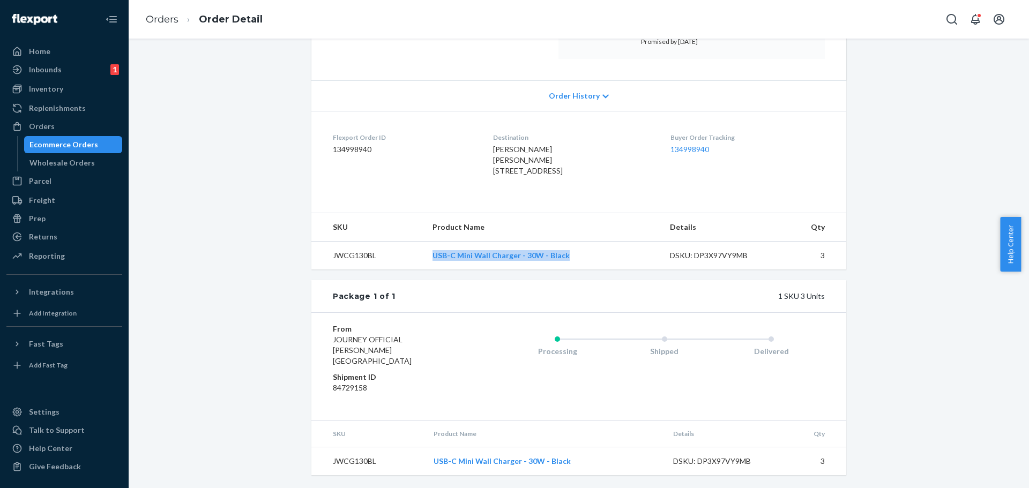
copy link "USB-C Mini Wall Charger - 30W - Black"
click at [79, 151] on div "Ecommerce Orders" at bounding box center [73, 144] width 96 height 15
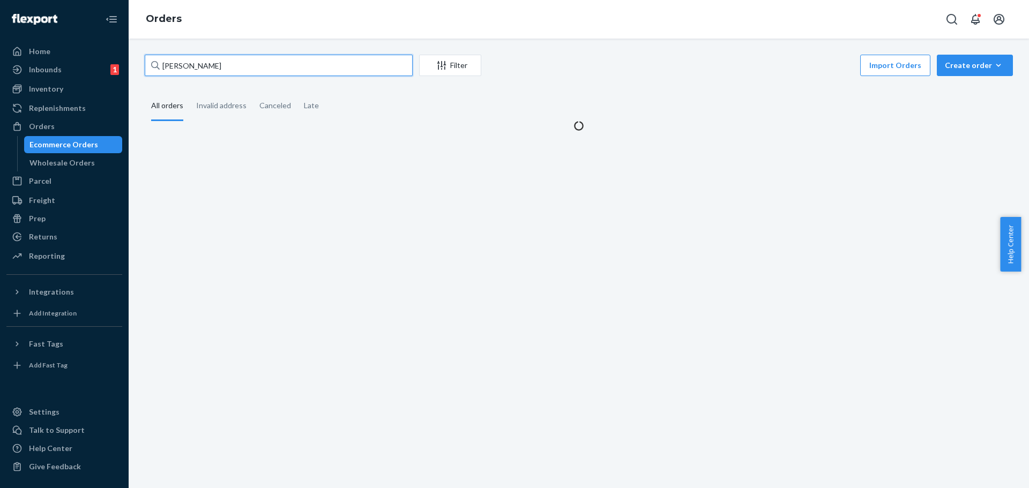
drag, startPoint x: 256, startPoint y: 64, endPoint x: 124, endPoint y: 64, distance: 131.8
click at [124, 64] on div "Home Inbounds 1 Shipping Plans Problems 1 Inventory Products Replenishments Ord…" at bounding box center [514, 244] width 1029 height 488
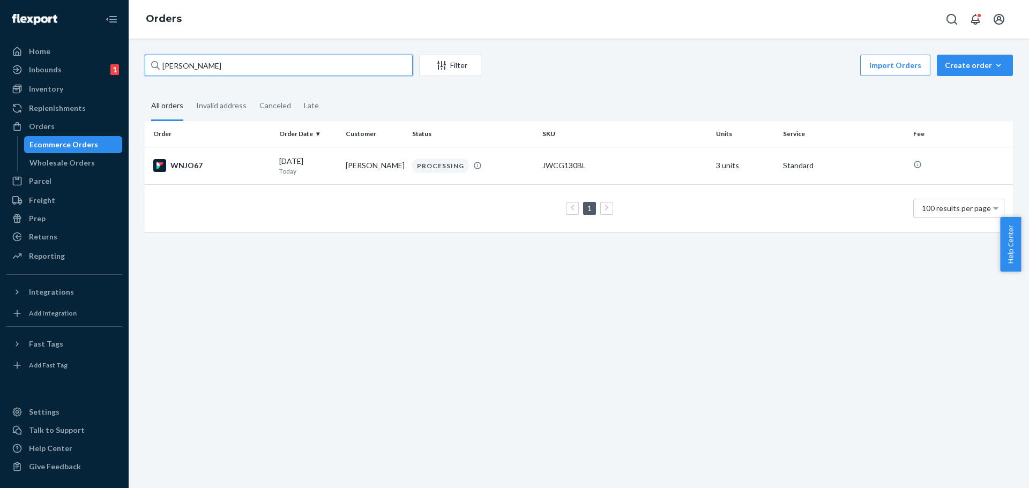
paste input "FC [GEOGRAPHIC_DATA], [GEOGRAPHIC_DATA] # 839"
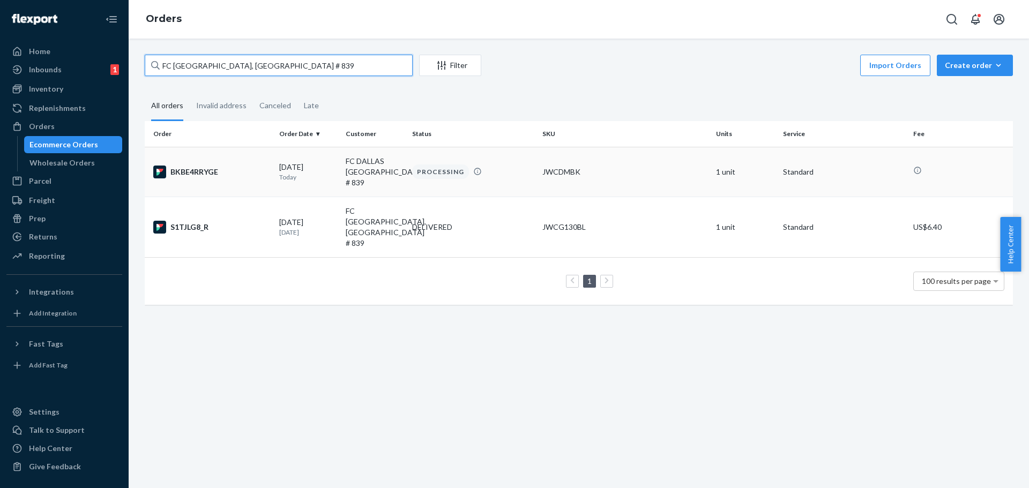
type input "FC [GEOGRAPHIC_DATA], [GEOGRAPHIC_DATA] # 839"
click at [314, 173] on p "Today" at bounding box center [308, 177] width 58 height 9
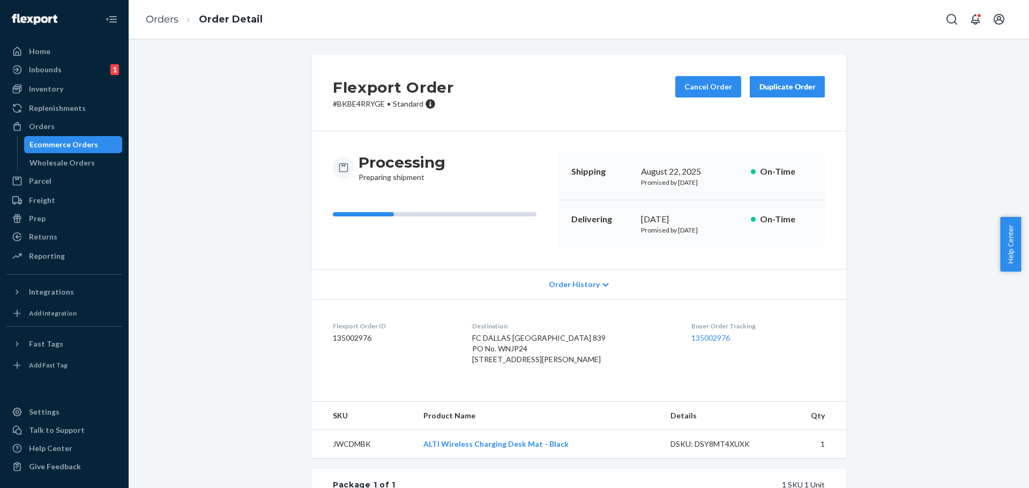
click at [343, 105] on p "# BKBE4RRYGE • Standard" at bounding box center [393, 104] width 121 height 11
copy p "BKBE4RRYGE"
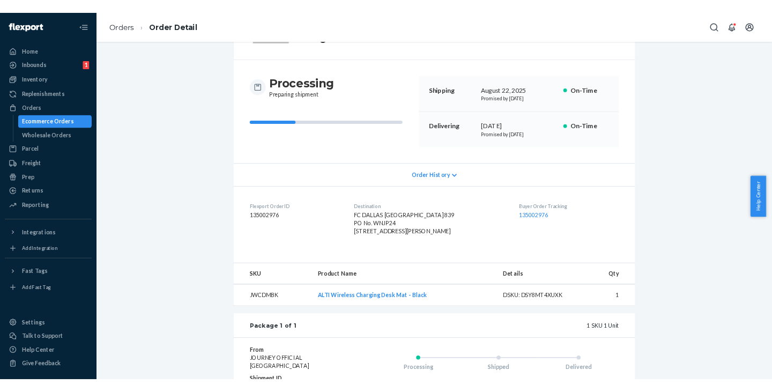
scroll to position [161, 0]
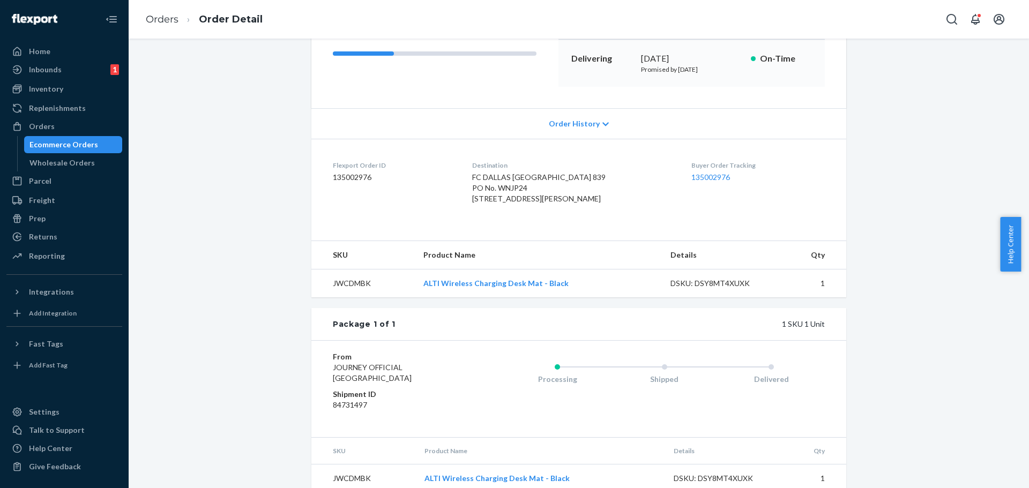
click at [491, 199] on span "FC DALLAS [GEOGRAPHIC_DATA] 839 PO No. WNJP24 [STREET_ADDRESS][PERSON_NAME]" at bounding box center [538, 188] width 133 height 31
click at [544, 199] on span "FC DALLAS [GEOGRAPHIC_DATA] 839 PO No. WNJP24 [STREET_ADDRESS][PERSON_NAME]" at bounding box center [538, 188] width 133 height 31
copy span "[STREET_ADDRESS]"
click at [498, 203] on span "FC DALLAS [GEOGRAPHIC_DATA] 839 PO No. WNJP24 [STREET_ADDRESS][PERSON_NAME]" at bounding box center [538, 188] width 133 height 31
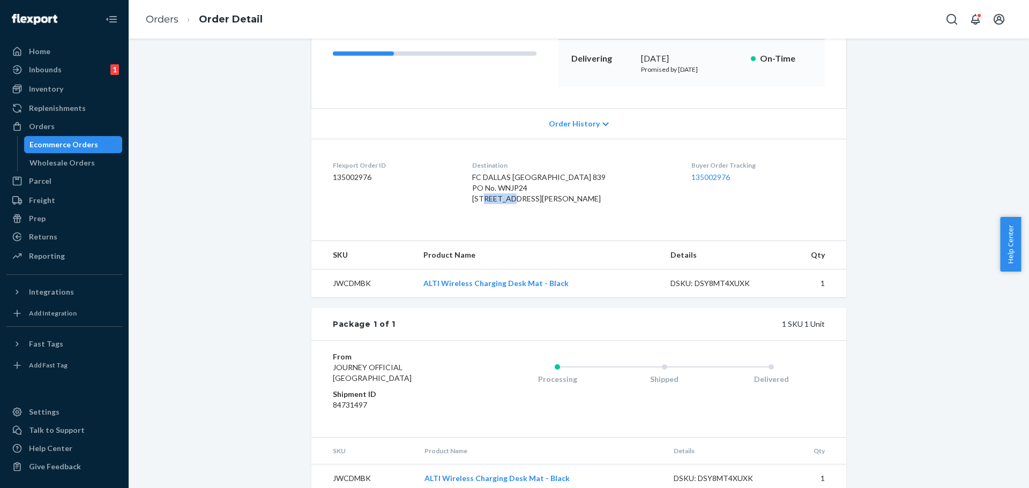
click at [498, 203] on span "FC DALLAS [GEOGRAPHIC_DATA] 839 PO No. WNJP24 [STREET_ADDRESS][PERSON_NAME]" at bounding box center [538, 188] width 133 height 31
click at [537, 203] on span "FC DALLAS [GEOGRAPHIC_DATA] 839 PO No. WNJP24 [STREET_ADDRESS][PERSON_NAME]" at bounding box center [538, 188] width 133 height 31
click at [536, 203] on span "FC DALLAS [GEOGRAPHIC_DATA] 839 PO No. WNJP24 [STREET_ADDRESS][PERSON_NAME]" at bounding box center [538, 188] width 133 height 31
click at [564, 203] on span "FC DALLAS [GEOGRAPHIC_DATA] 839 PO No. WNJP24 [STREET_ADDRESS][PERSON_NAME]" at bounding box center [538, 188] width 133 height 31
drag, startPoint x: 586, startPoint y: 304, endPoint x: 420, endPoint y: 306, distance: 166.1
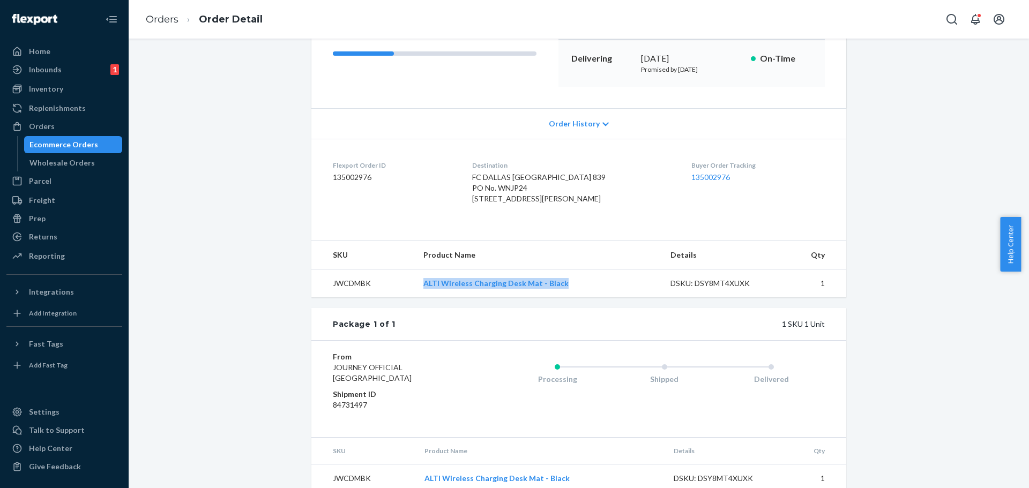
click at [420, 298] on td "ALTI Wireless Charging Desk Mat - Black" at bounding box center [538, 284] width 247 height 28
